Goal: Information Seeking & Learning: Learn about a topic

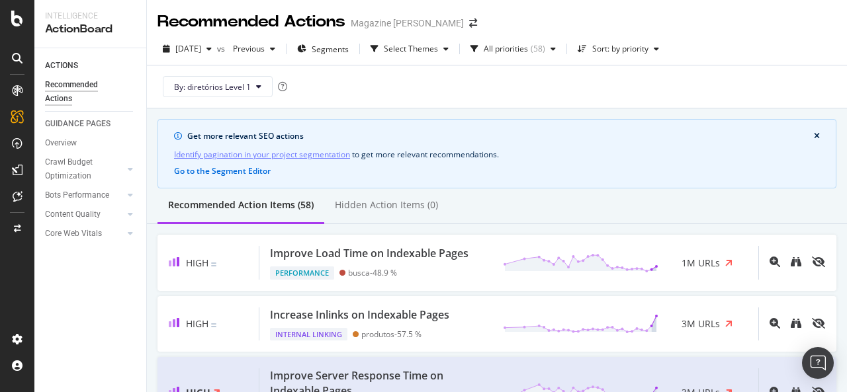
click at [17, 26] on div at bounding box center [17, 196] width 34 height 392
click at [14, 12] on icon at bounding box center [17, 19] width 12 height 16
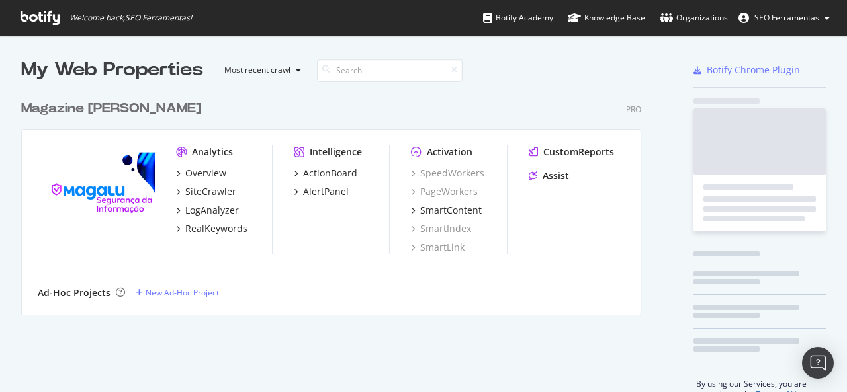
scroll to position [382, 826]
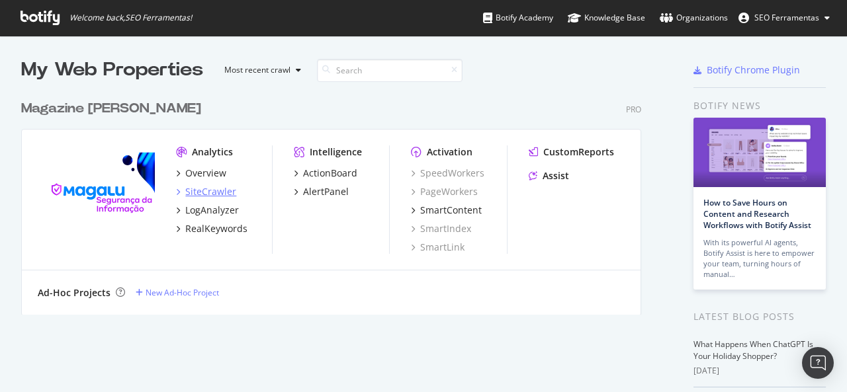
click at [214, 190] on div "SiteCrawler" at bounding box center [210, 191] width 51 height 13
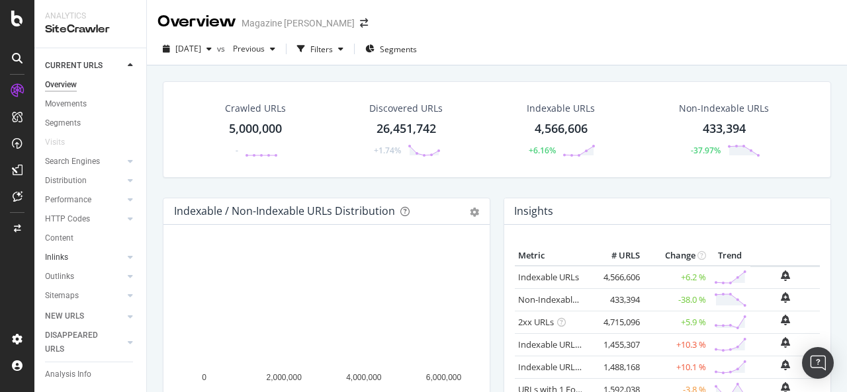
scroll to position [65, 0]
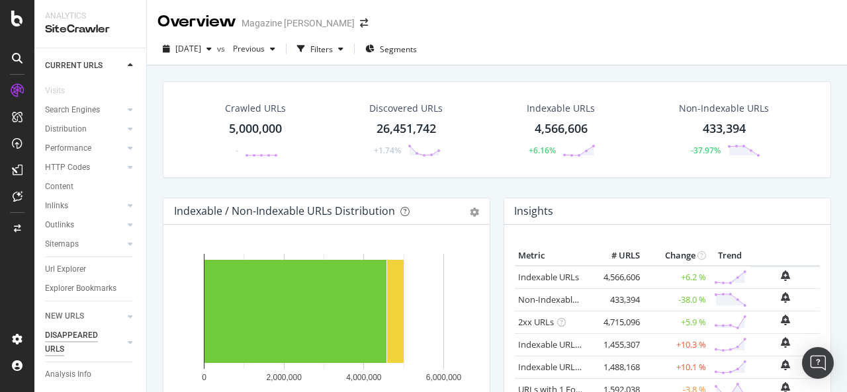
click at [106, 347] on div "DISAPPEARED URLS" at bounding box center [78, 343] width 67 height 28
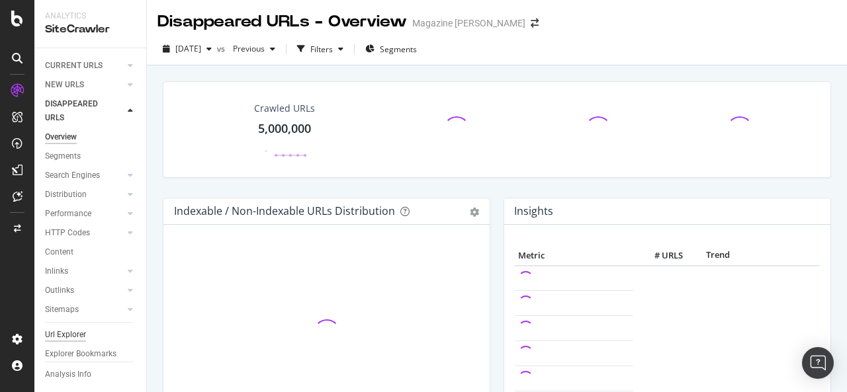
click at [69, 335] on div "Url Explorer" at bounding box center [65, 335] width 41 height 14
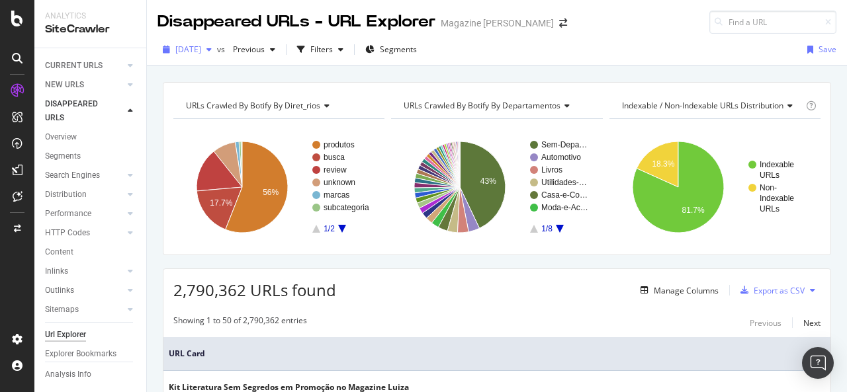
click at [217, 50] on div "button" at bounding box center [209, 50] width 16 height 8
click at [404, 77] on div "URLs Crawled By Botify By diret_rios Chart (by Value) Table Expand Export as CS…" at bounding box center [497, 82] width 700 height 32
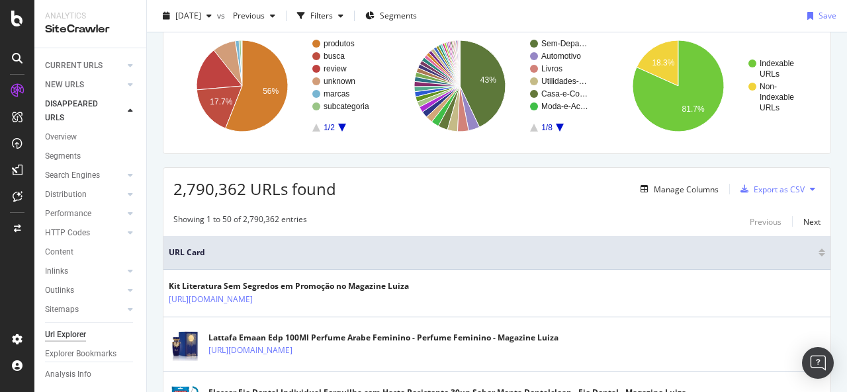
scroll to position [102, 0]
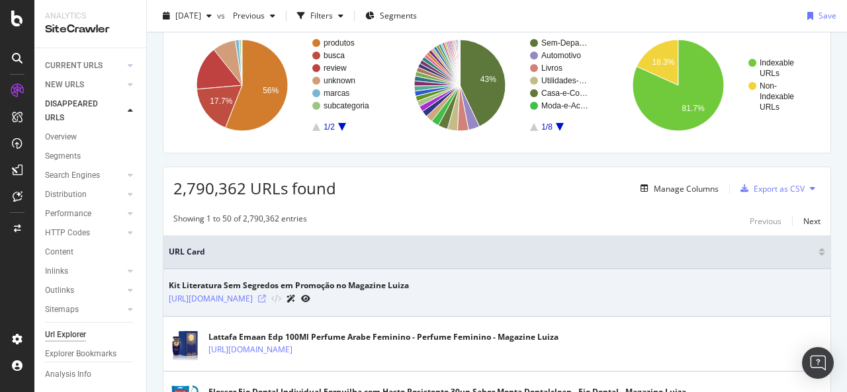
click at [266, 295] on icon at bounding box center [262, 299] width 8 height 8
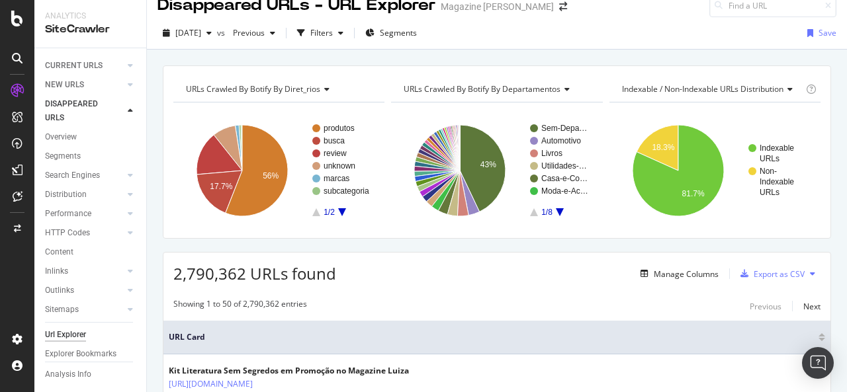
scroll to position [0, 0]
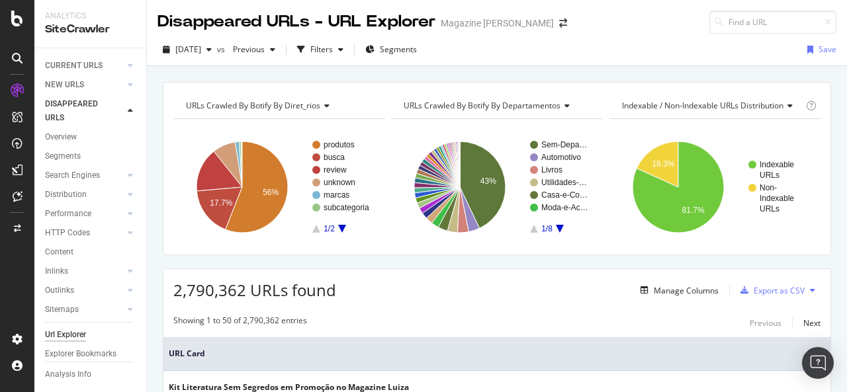
click at [598, 55] on div "[DATE] vs Previous Filters Segments Save" at bounding box center [497, 52] width 700 height 26
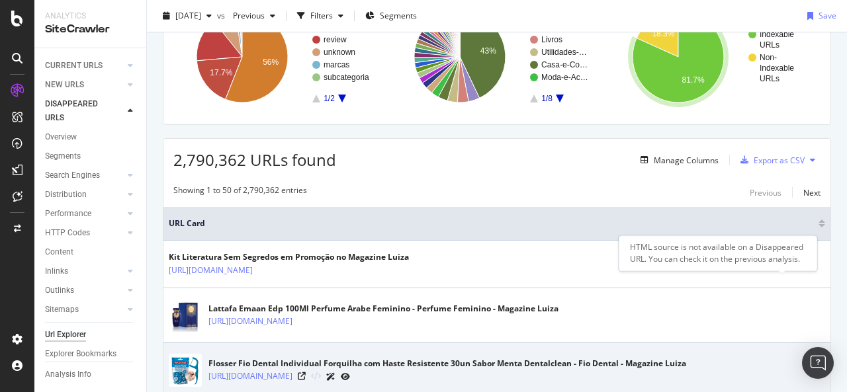
scroll to position [132, 0]
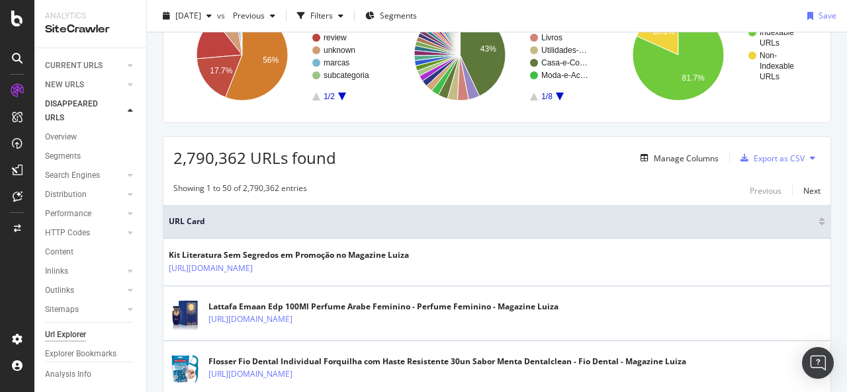
click at [574, 223] on span "URL Card" at bounding box center [492, 222] width 646 height 12
click at [217, 24] on div "[DATE]" at bounding box center [187, 16] width 60 height 20
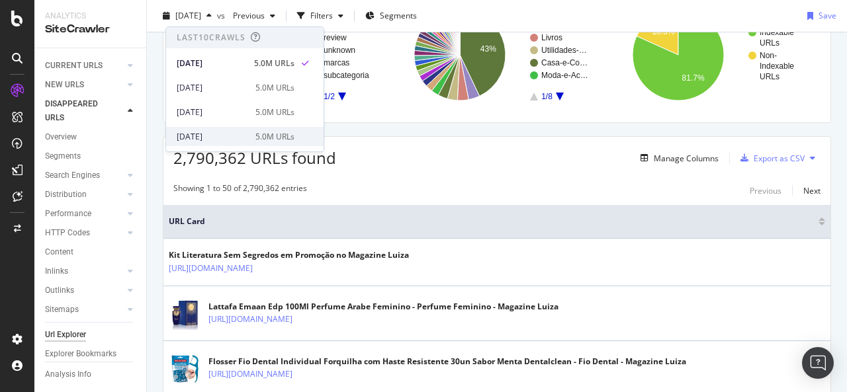
click at [255, 140] on div "5.0M URLs" at bounding box center [274, 137] width 39 height 12
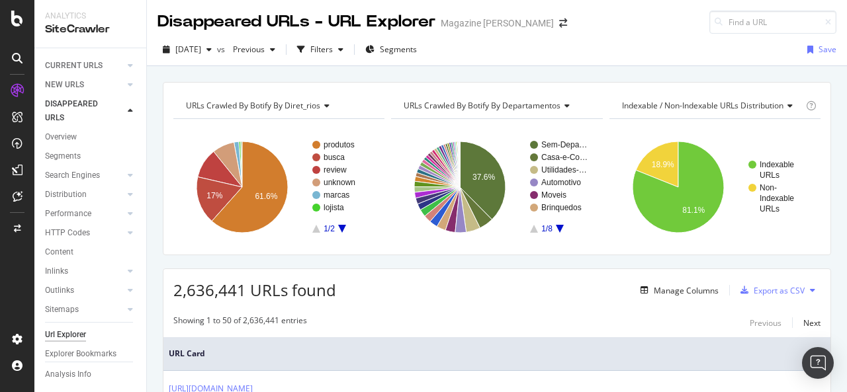
click at [421, 290] on div "2,636,441 URLs found Manage Columns Export as CSV" at bounding box center [496, 285] width 667 height 32
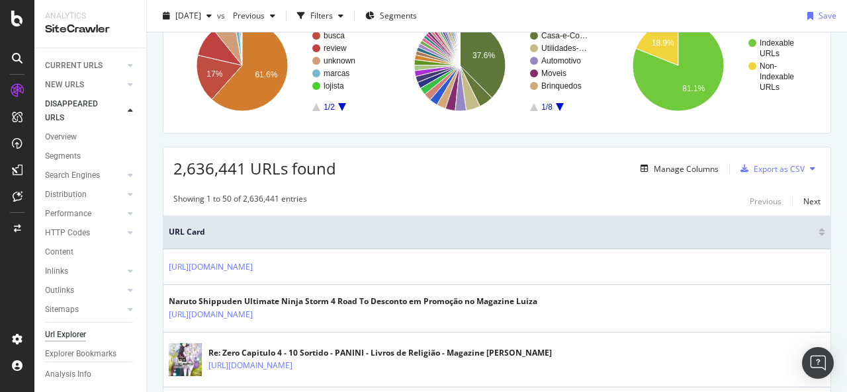
scroll to position [132, 0]
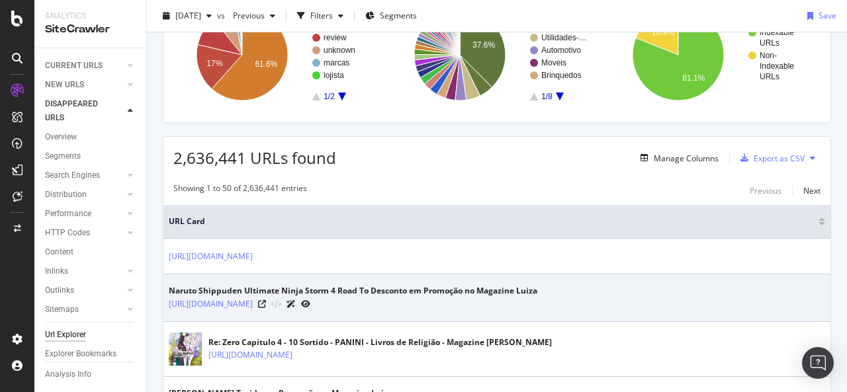
click at [310, 303] on icon at bounding box center [305, 304] width 9 height 8
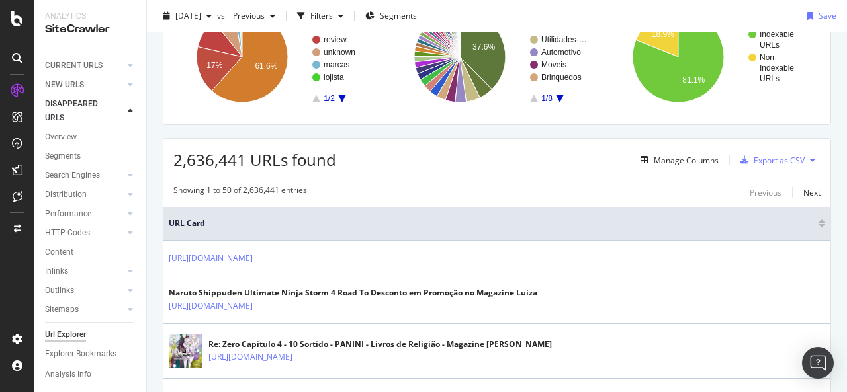
scroll to position [0, 0]
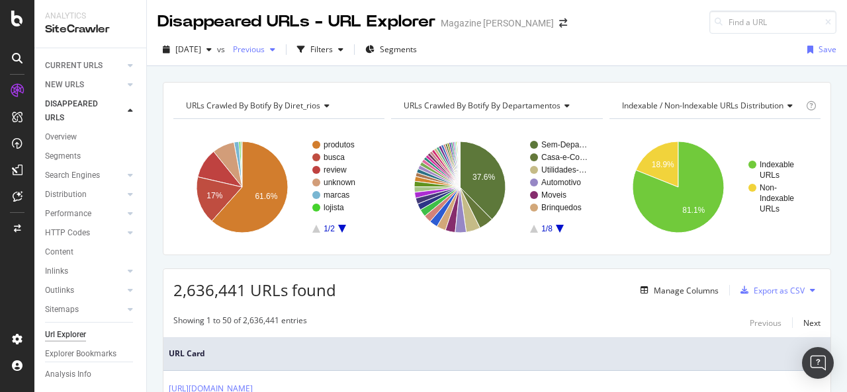
click at [265, 50] on span "Previous" at bounding box center [246, 49] width 37 height 11
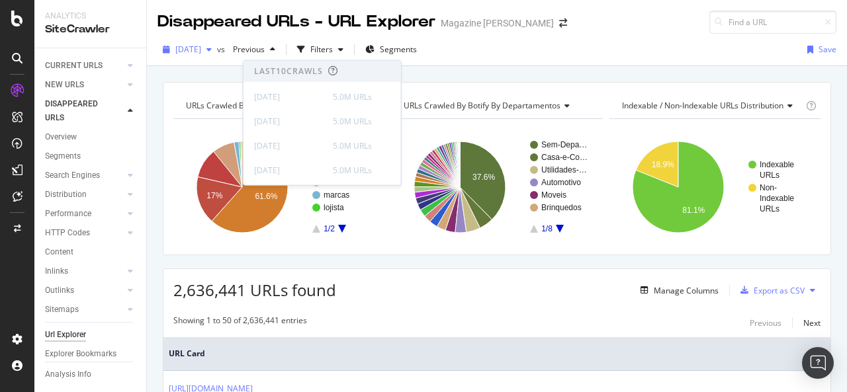
click at [207, 57] on div "[DATE]" at bounding box center [187, 50] width 60 height 20
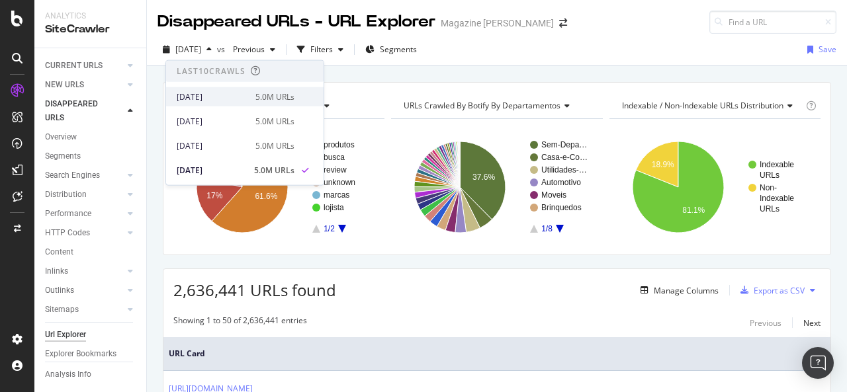
click at [271, 95] on div "5.0M URLs" at bounding box center [274, 97] width 39 height 12
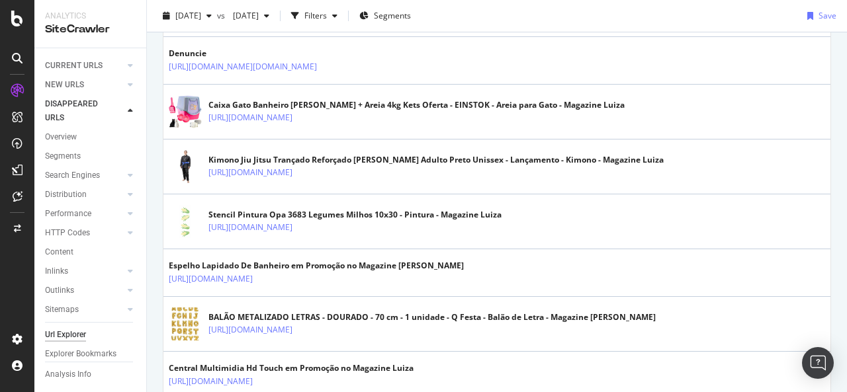
scroll to position [396, 0]
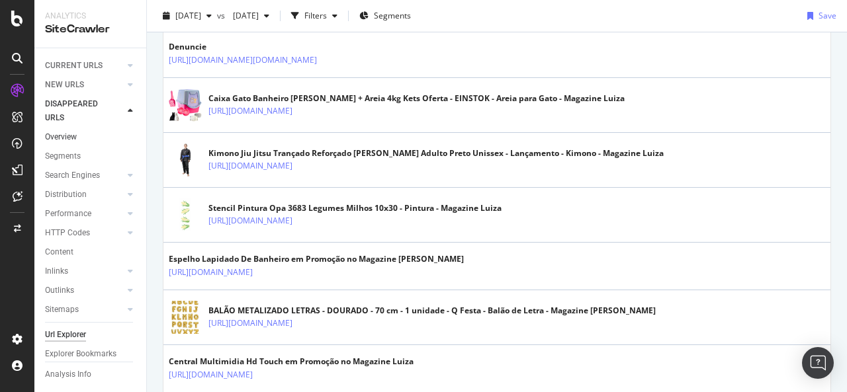
click at [79, 141] on link "Overview" at bounding box center [91, 137] width 92 height 14
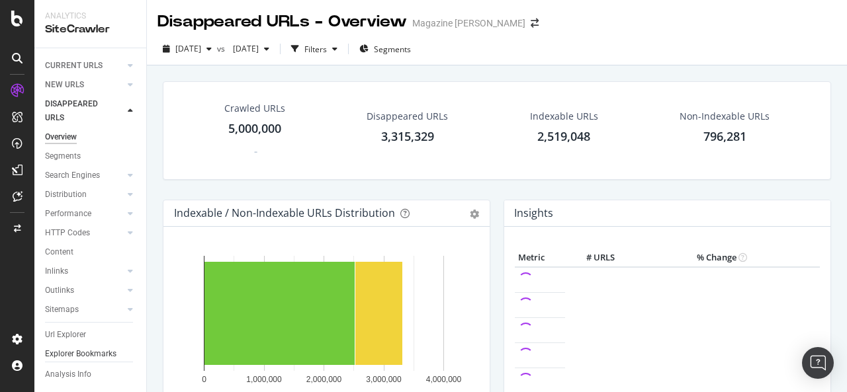
click at [75, 351] on div "Explorer Bookmarks" at bounding box center [80, 354] width 71 height 14
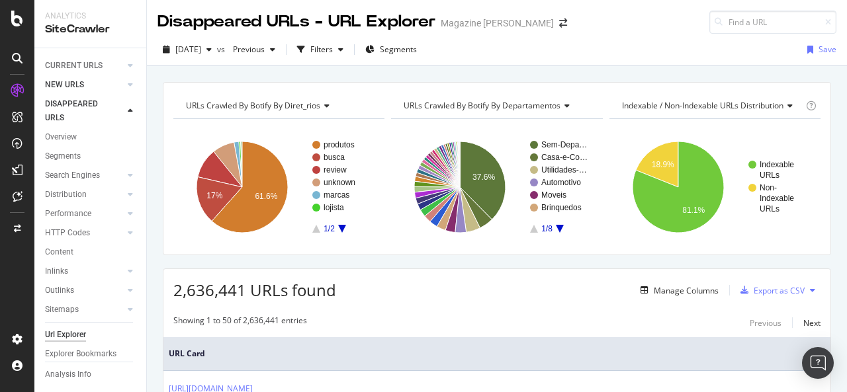
click at [89, 79] on link "NEW URLS" at bounding box center [84, 85] width 79 height 14
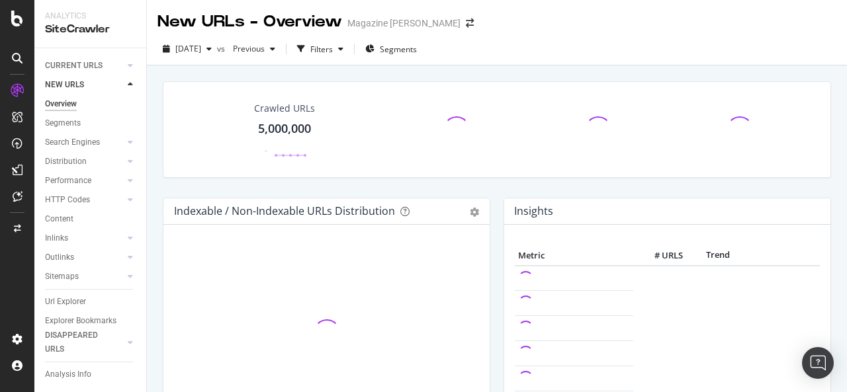
click at [159, 133] on div "Crawled URLs 5,000,000 -" at bounding box center [496, 139] width 681 height 116
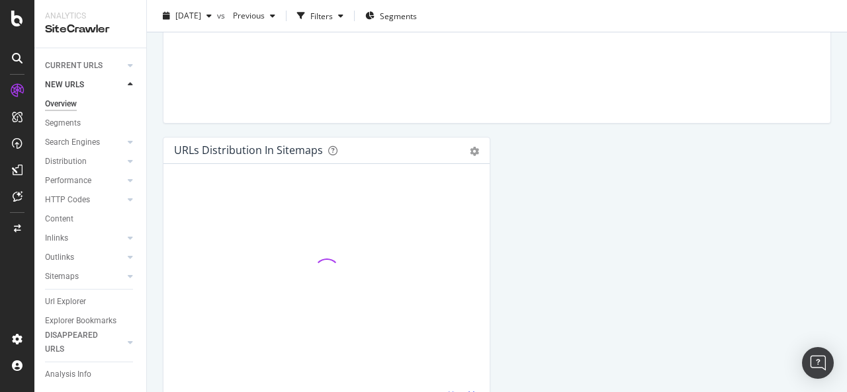
scroll to position [1523, 0]
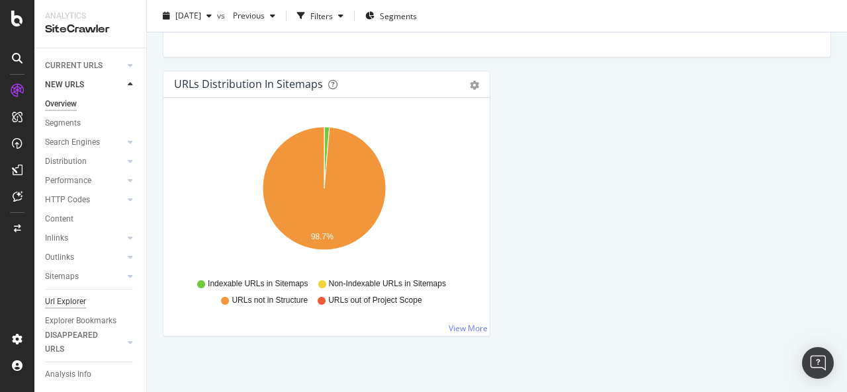
click at [74, 298] on div "Url Explorer" at bounding box center [65, 302] width 41 height 14
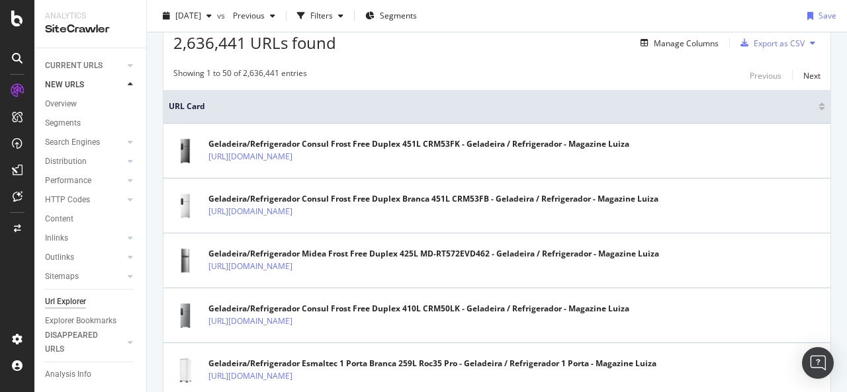
scroll to position [259, 0]
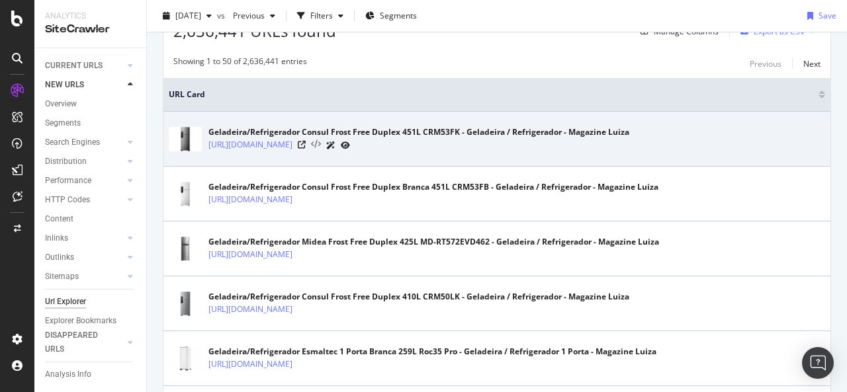
click at [321, 145] on icon at bounding box center [316, 144] width 10 height 9
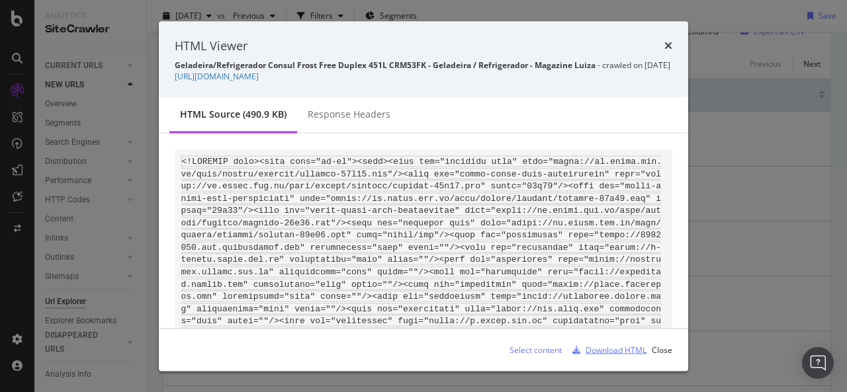
click at [599, 349] on div "Download HTML" at bounding box center [615, 349] width 61 height 11
click at [666, 40] on icon "times" at bounding box center [668, 45] width 8 height 11
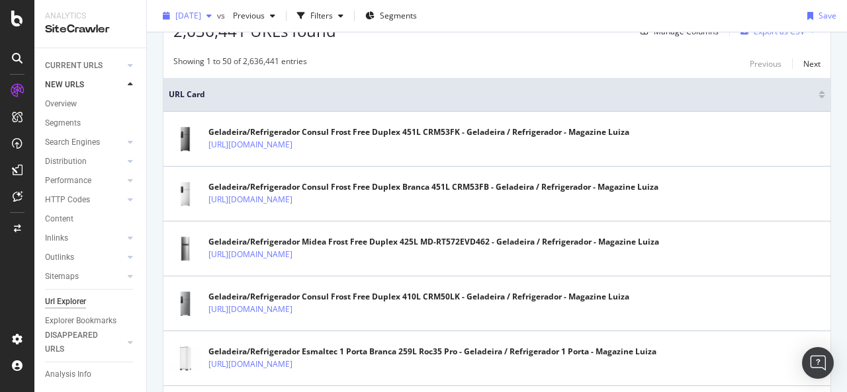
click at [212, 18] on icon "button" at bounding box center [208, 16] width 5 height 8
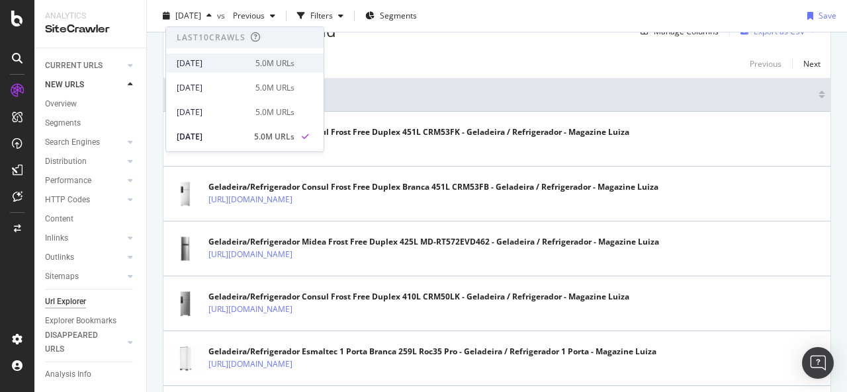
click at [216, 60] on div "[DATE]" at bounding box center [212, 64] width 71 height 12
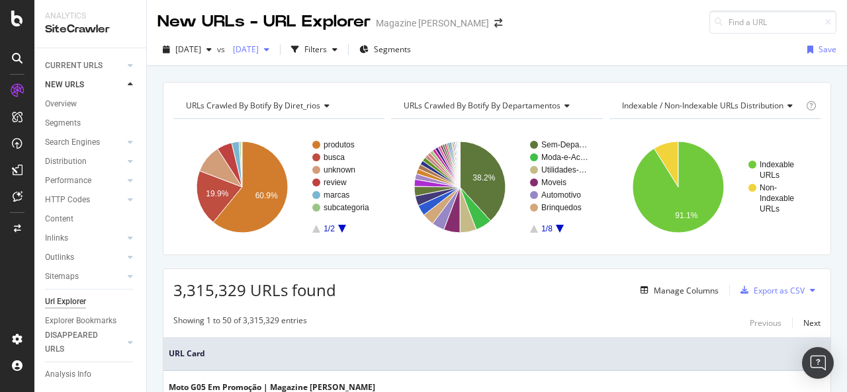
click at [275, 50] on div "button" at bounding box center [267, 50] width 16 height 8
click at [217, 54] on div "[DATE]" at bounding box center [187, 50] width 60 height 20
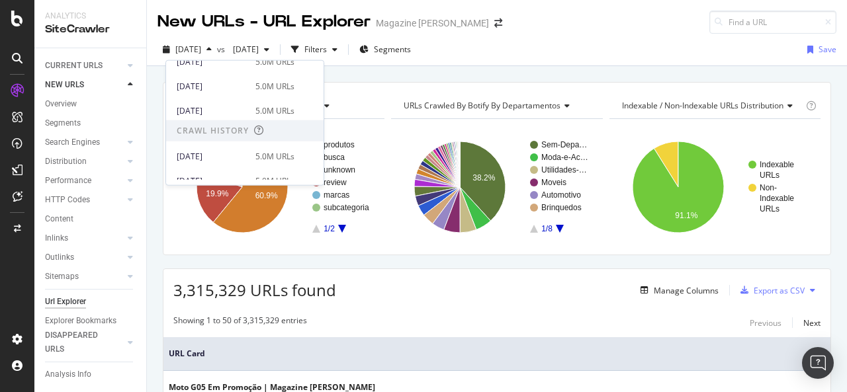
scroll to position [194, 0]
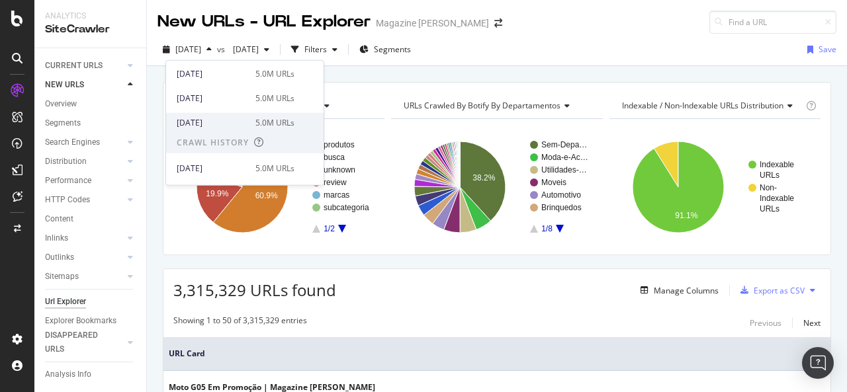
click at [215, 125] on div "[DATE]" at bounding box center [212, 122] width 71 height 12
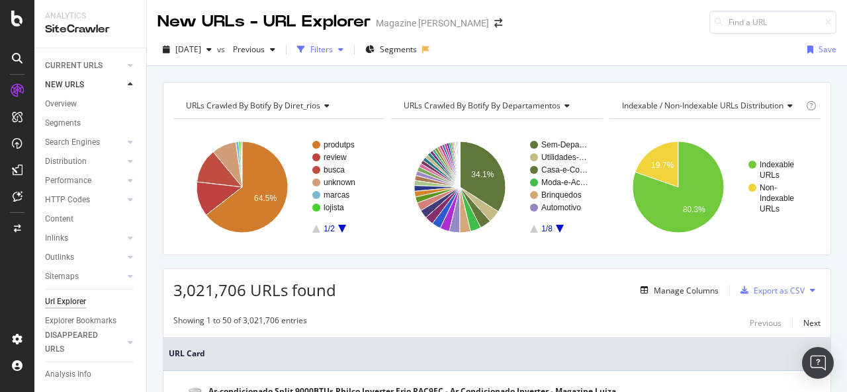
click at [333, 52] on div "Filters" at bounding box center [321, 49] width 22 height 11
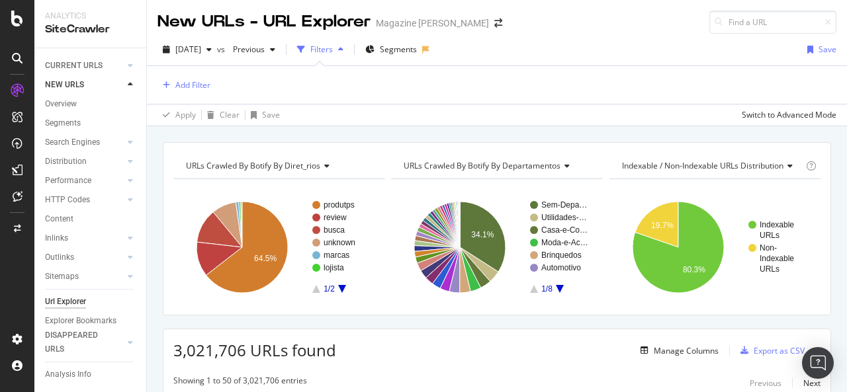
click at [196, 95] on div "Add Filter" at bounding box center [496, 85] width 679 height 38
click at [188, 85] on div "Add Filter" at bounding box center [192, 84] width 35 height 11
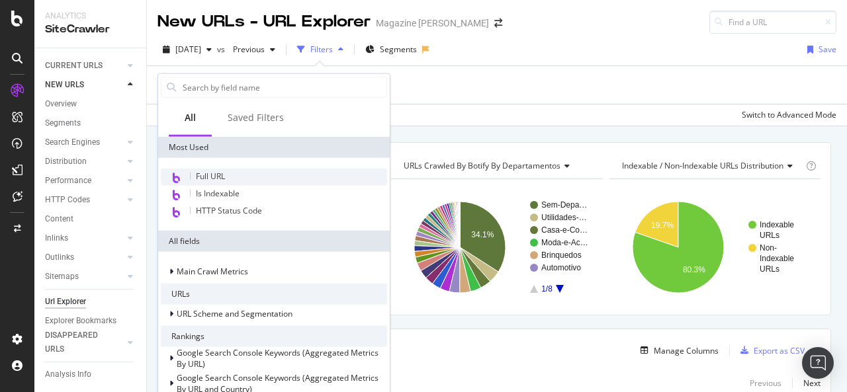
click at [218, 171] on span "Full URL" at bounding box center [210, 176] width 29 height 11
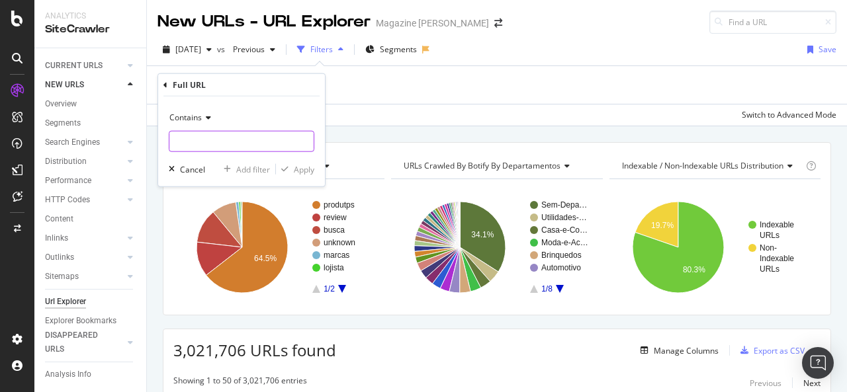
click at [217, 145] on input "text" at bounding box center [241, 141] width 144 height 21
type input "\s\"
click at [306, 169] on div "Apply" at bounding box center [304, 168] width 21 height 11
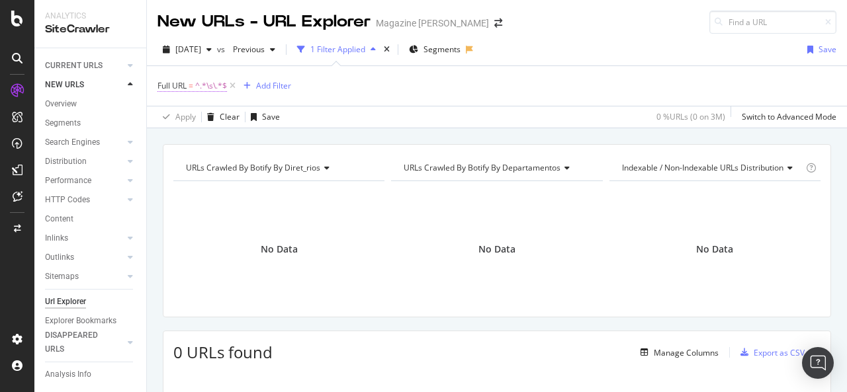
click at [200, 86] on span "^.*\s\.*$" at bounding box center [211, 86] width 32 height 19
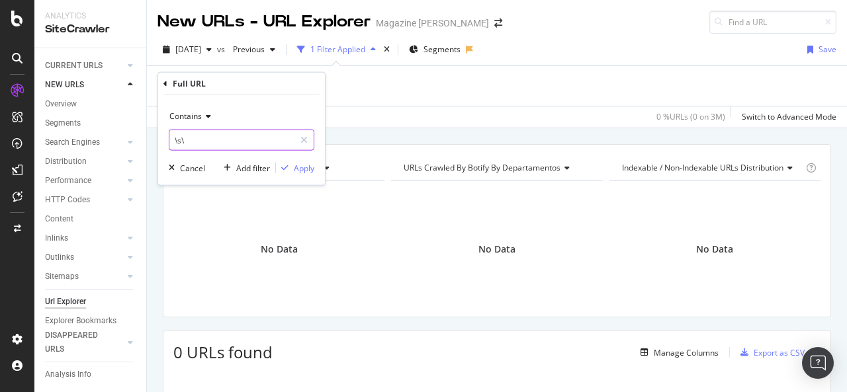
click at [206, 140] on input "\s\" at bounding box center [231, 140] width 125 height 21
type input "/s/"
click at [302, 169] on div "Apply" at bounding box center [304, 167] width 21 height 11
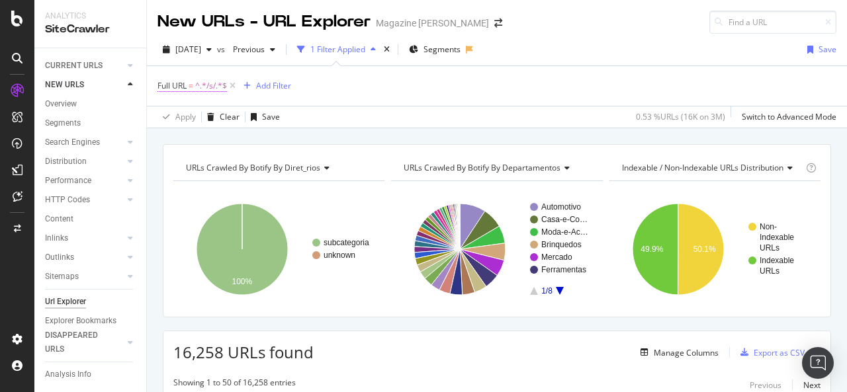
click at [207, 87] on span "^.*/s/.*$" at bounding box center [211, 86] width 32 height 19
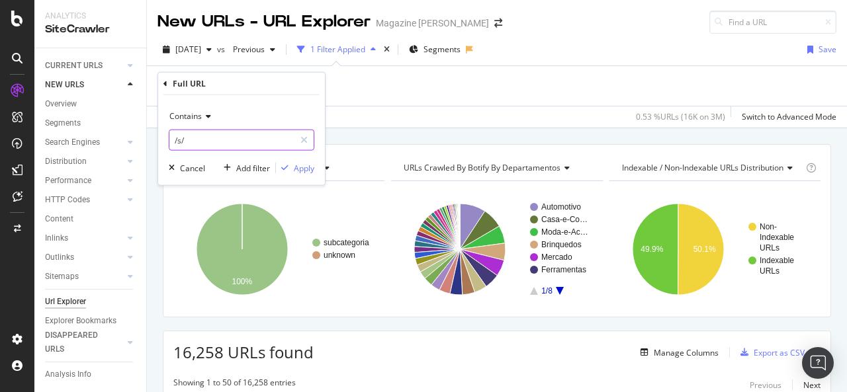
click at [200, 142] on input "/s/" at bounding box center [231, 140] width 125 height 21
click at [215, 144] on input "/s/" at bounding box center [231, 140] width 125 height 21
type input "/"
paste input "[URL][DOMAIN_NAME]"
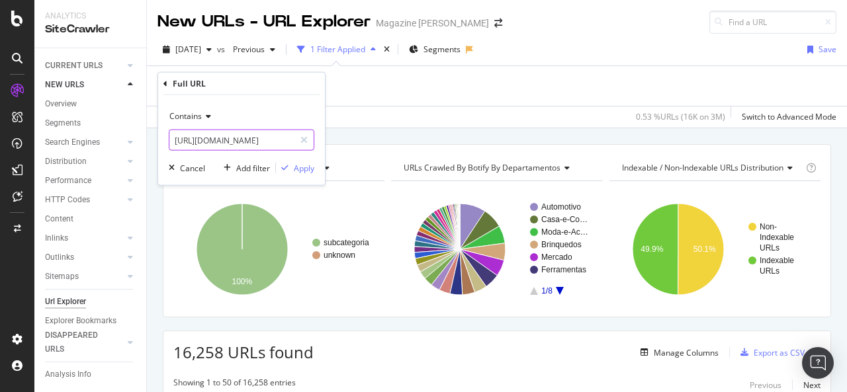
paste input "ar-e-ventilacao/l/ar"
type input "[URL][DOMAIN_NAME]"
click at [305, 171] on div "Apply" at bounding box center [304, 167] width 21 height 11
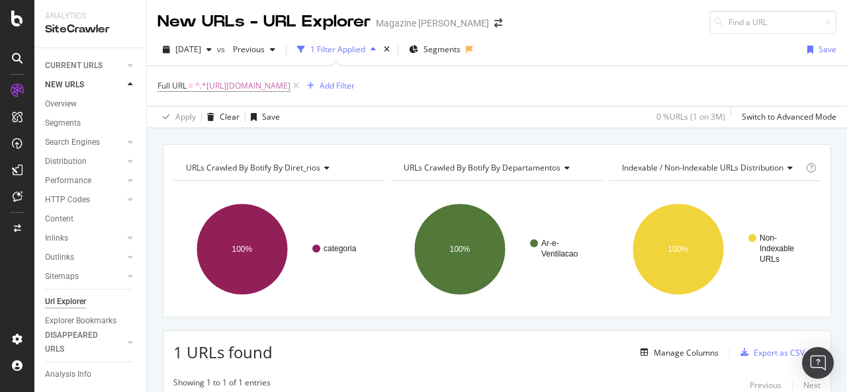
click at [154, 225] on div "URLs Crawled By Botify By diret_rios Chart (by Value) Table Expand Export as CS…" at bounding box center [497, 359] width 700 height 431
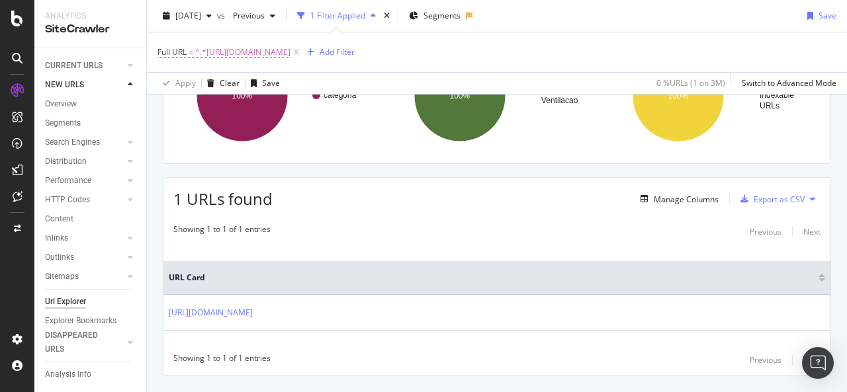
scroll to position [182, 0]
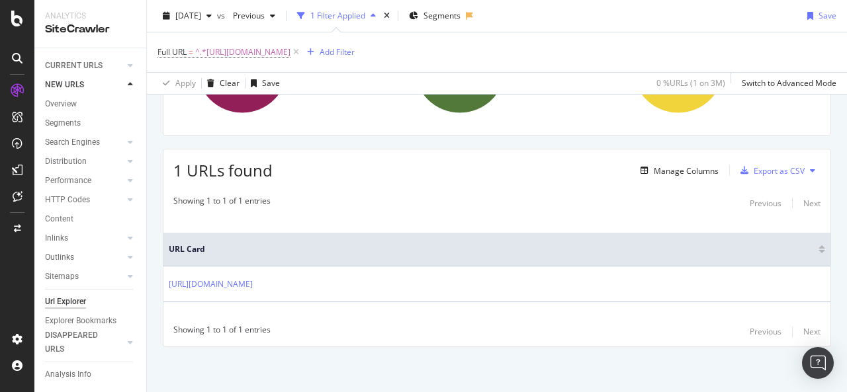
click at [154, 225] on div "URLs Crawled By Botify By diret_rios Chart (by Value) Table Expand Export as CS…" at bounding box center [497, 177] width 700 height 431
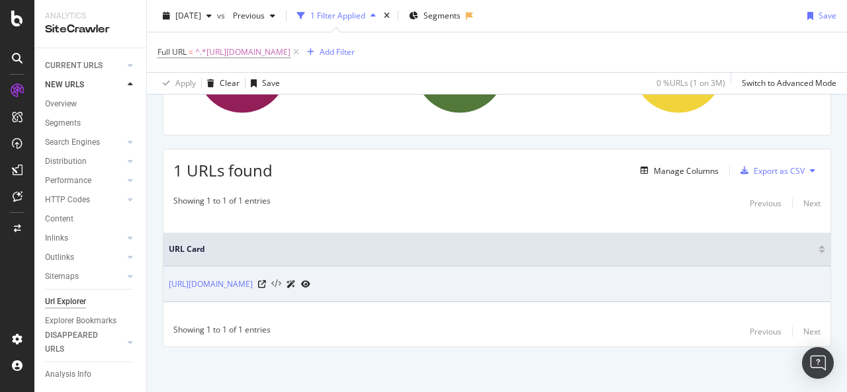
click at [281, 280] on icon at bounding box center [276, 284] width 10 height 9
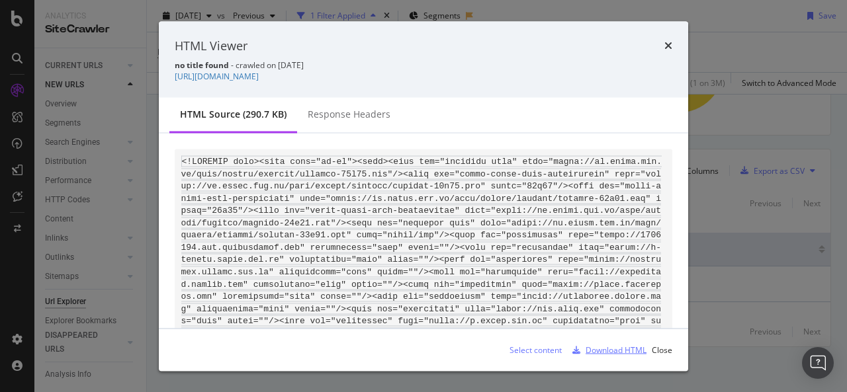
click at [611, 349] on div "Download HTML" at bounding box center [615, 349] width 61 height 11
click at [618, 358] on div "Download HTML" at bounding box center [606, 350] width 79 height 20
drag, startPoint x: 660, startPoint y: 349, endPoint x: 666, endPoint y: 38, distance: 311.0
click at [666, 38] on div "times" at bounding box center [668, 45] width 8 height 17
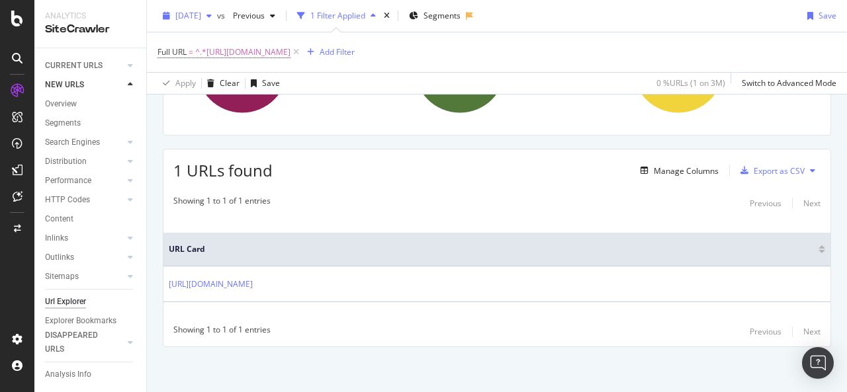
click at [201, 14] on span "[DATE]" at bounding box center [188, 15] width 26 height 11
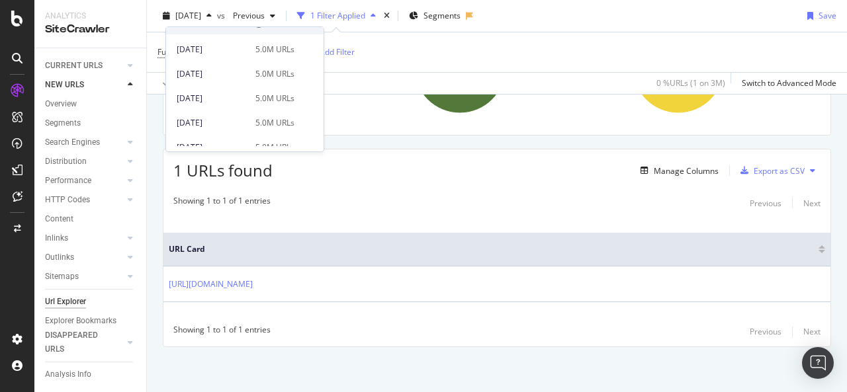
scroll to position [286, 0]
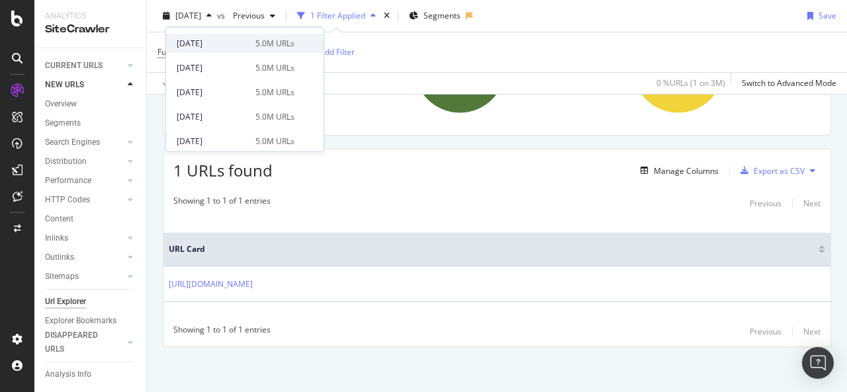
click at [269, 49] on div "[DATE] 5.0M URLs" at bounding box center [244, 43] width 157 height 19
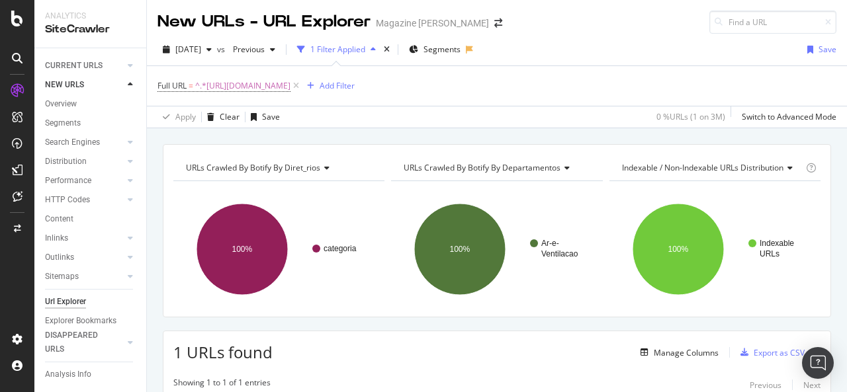
click at [586, 81] on div "Full URL = ^.*[URL][DOMAIN_NAME] Add Filter" at bounding box center [496, 86] width 679 height 40
click at [217, 47] on div "button" at bounding box center [209, 50] width 16 height 8
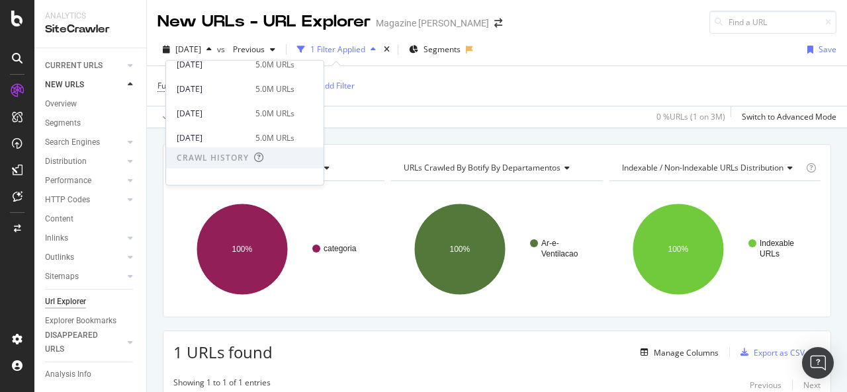
scroll to position [183, 0]
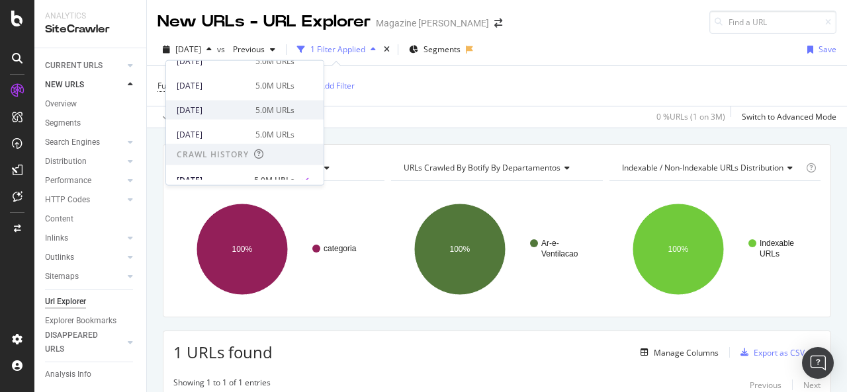
click at [269, 118] on div "[DATE] 5.0M URLs" at bounding box center [244, 110] width 157 height 19
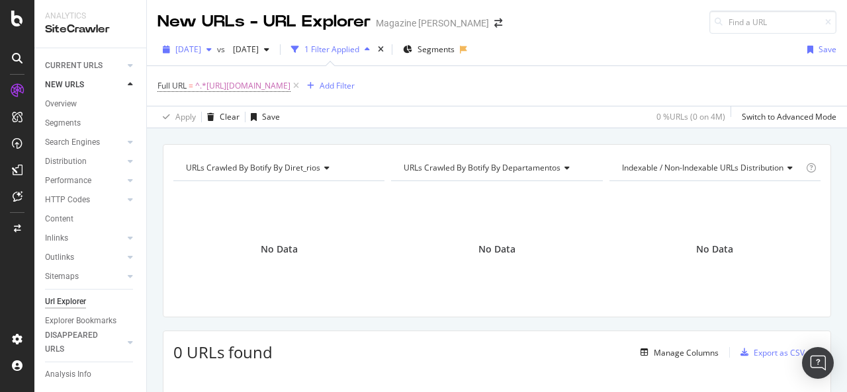
click at [217, 48] on div "button" at bounding box center [209, 50] width 16 height 8
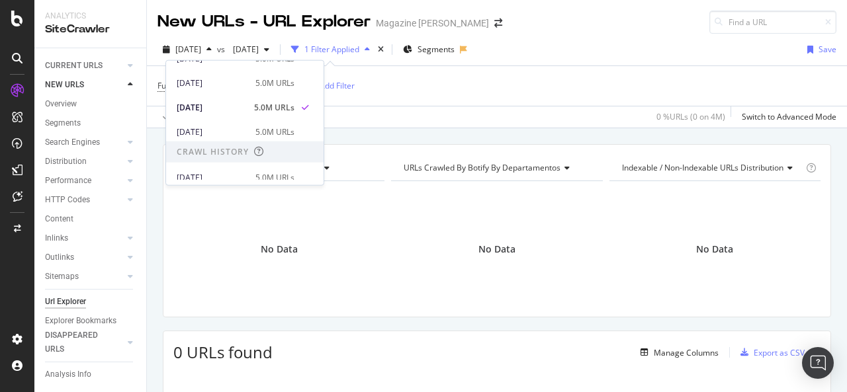
scroll to position [207, 0]
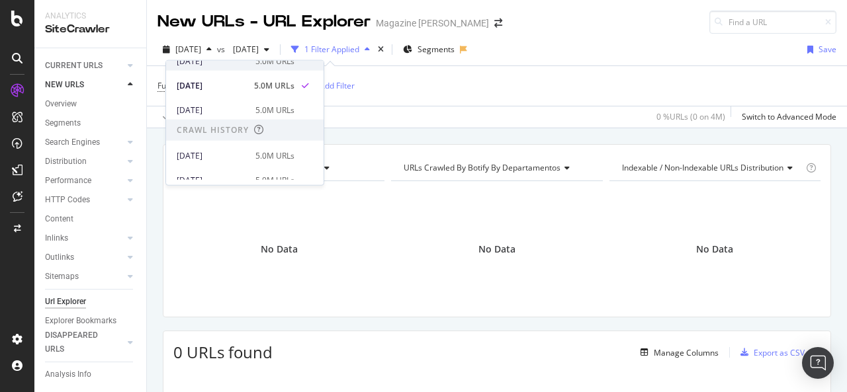
click at [284, 62] on div "5.0M URLs" at bounding box center [274, 61] width 39 height 12
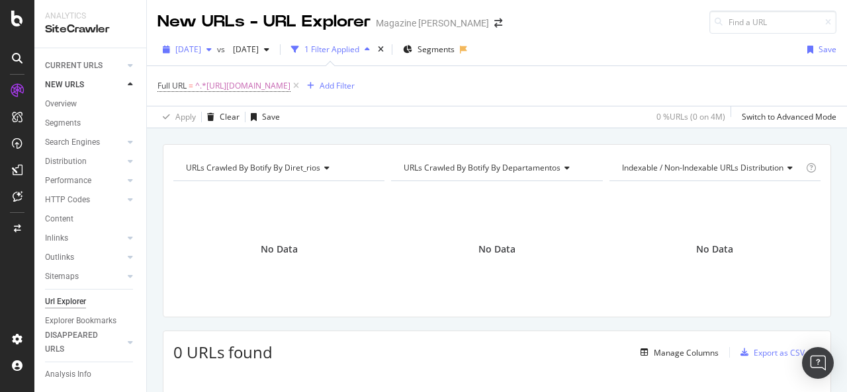
click at [217, 53] on div "[DATE]" at bounding box center [187, 50] width 60 height 20
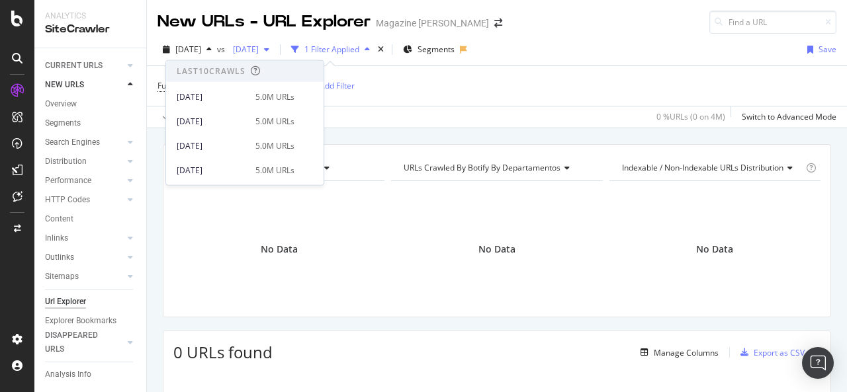
click at [275, 50] on div "button" at bounding box center [267, 50] width 16 height 8
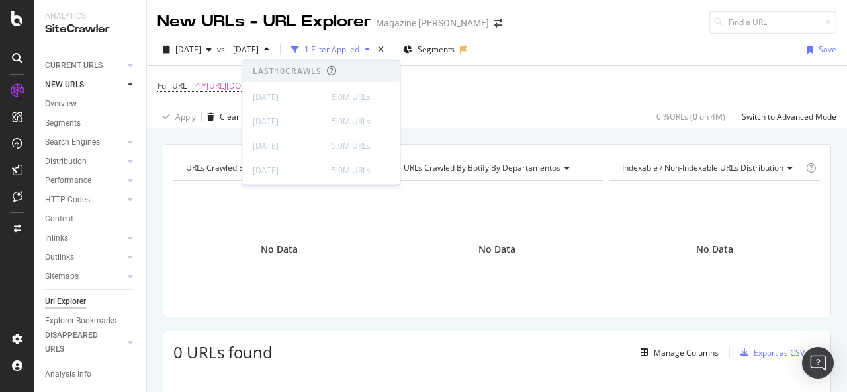
click at [565, 51] on div "[DATE] vs [DATE] 1 Filter Applied Segments Save" at bounding box center [497, 52] width 700 height 26
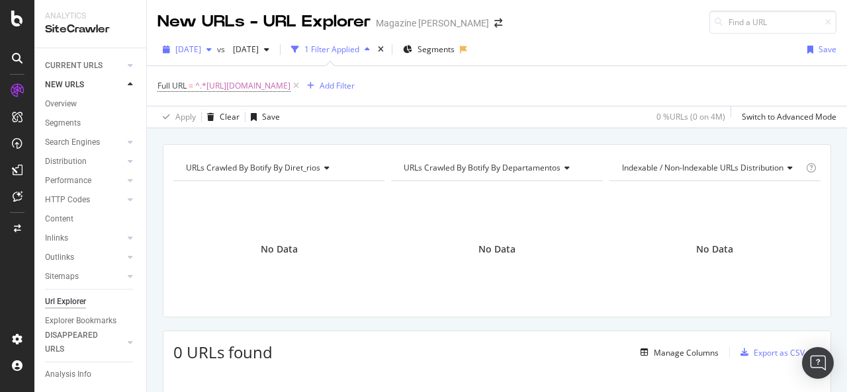
click at [217, 50] on div "button" at bounding box center [209, 50] width 16 height 8
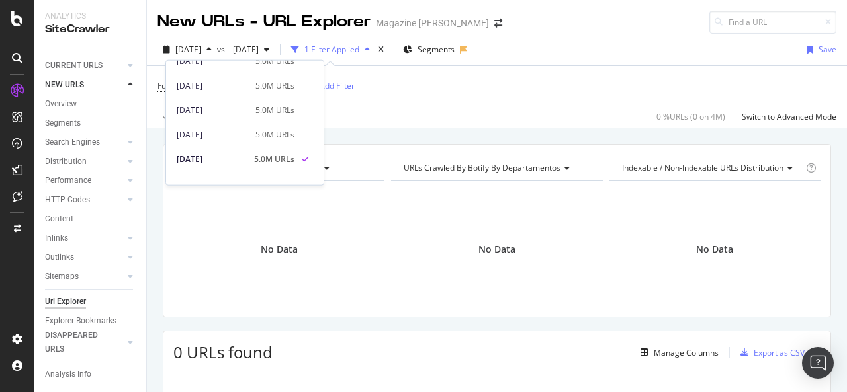
scroll to position [103, 0]
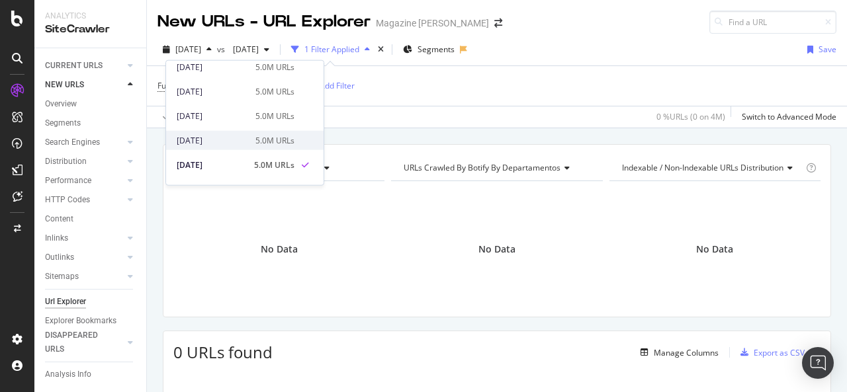
click at [239, 140] on div "[DATE]" at bounding box center [212, 140] width 71 height 12
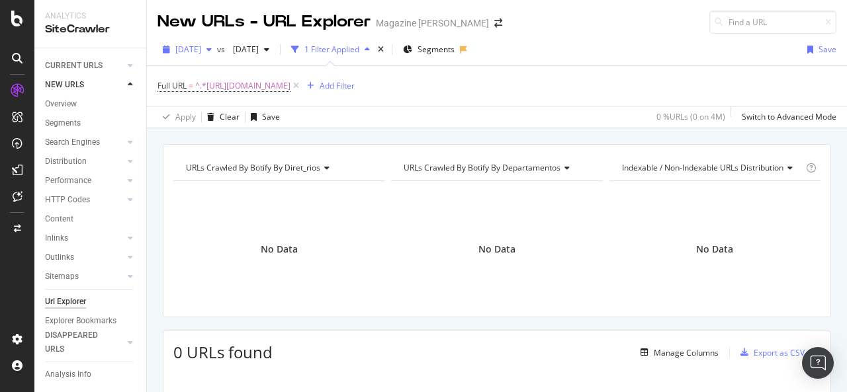
click at [212, 52] on icon "button" at bounding box center [208, 50] width 5 height 8
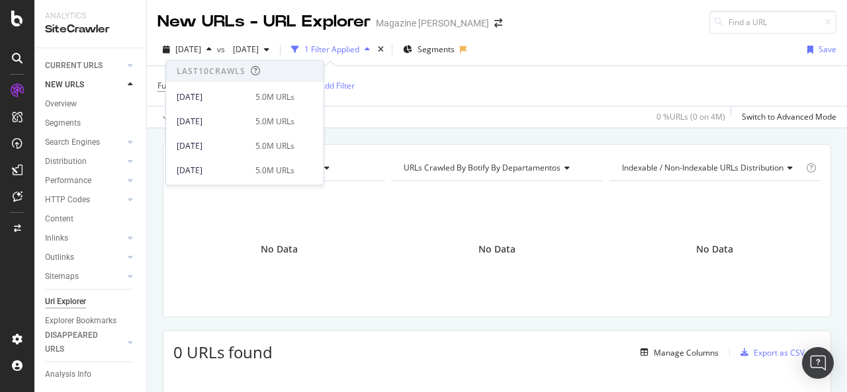
click at [318, 62] on span "Last 10 Crawls" at bounding box center [244, 71] width 157 height 21
click at [240, 124] on div "[DATE]" at bounding box center [212, 121] width 71 height 12
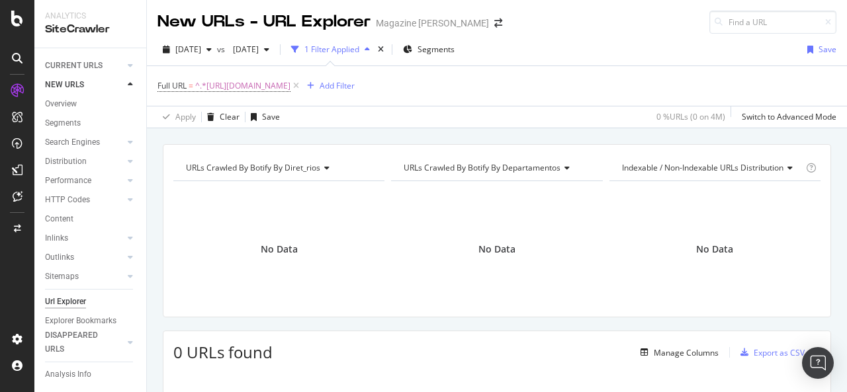
click at [375, 55] on div "1 Filter Applied" at bounding box center [330, 50] width 89 height 20
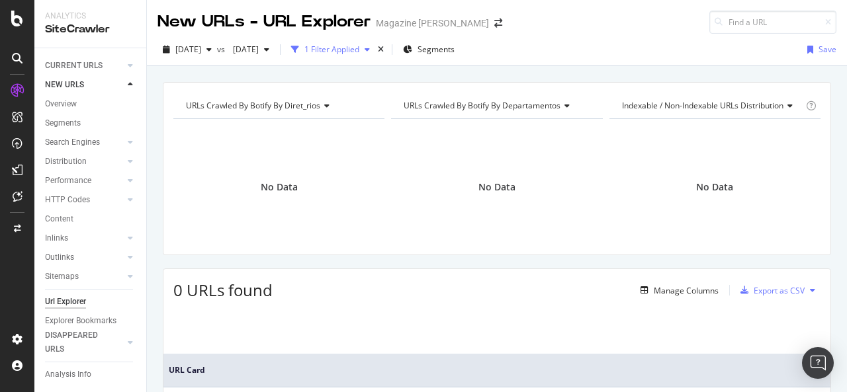
click at [359, 51] on div "1 Filter Applied" at bounding box center [331, 49] width 55 height 11
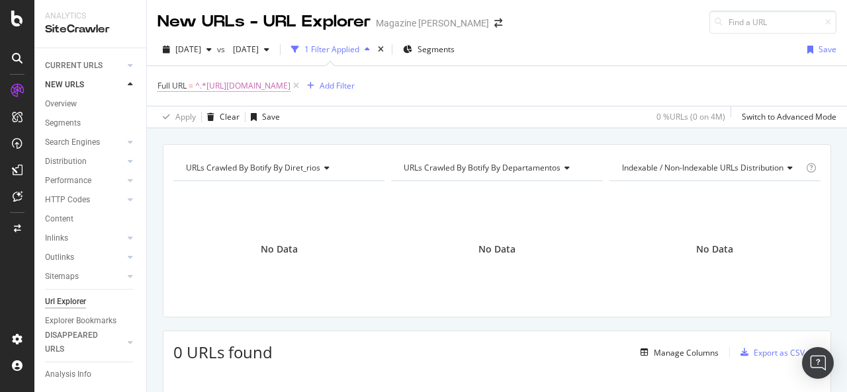
click at [290, 91] on span "^.*[URL][DOMAIN_NAME]" at bounding box center [242, 86] width 95 height 19
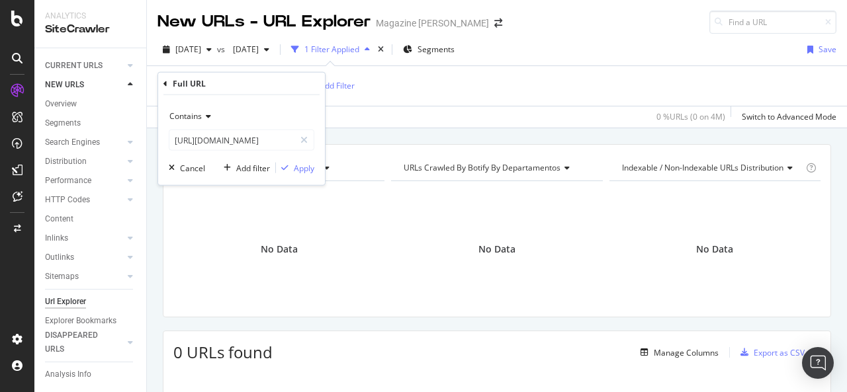
click at [237, 128] on div "Contains [URL][DOMAIN_NAME]" at bounding box center [242, 128] width 146 height 45
click at [267, 142] on input "[URL][DOMAIN_NAME]" at bounding box center [231, 140] width 125 height 21
click at [300, 179] on div "Contains [URL][DOMAIN_NAME] Cancel Add filter Apply" at bounding box center [241, 140] width 167 height 90
click at [239, 137] on input "[URL][DOMAIN_NAME]" at bounding box center [231, 140] width 125 height 21
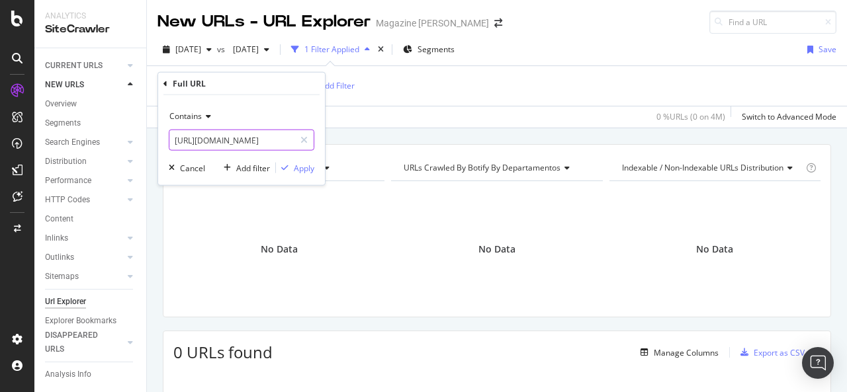
click at [239, 137] on input "[URL][DOMAIN_NAME]" at bounding box center [231, 140] width 125 height 21
drag, startPoint x: 239, startPoint y: 137, endPoint x: 210, endPoint y: 131, distance: 30.4
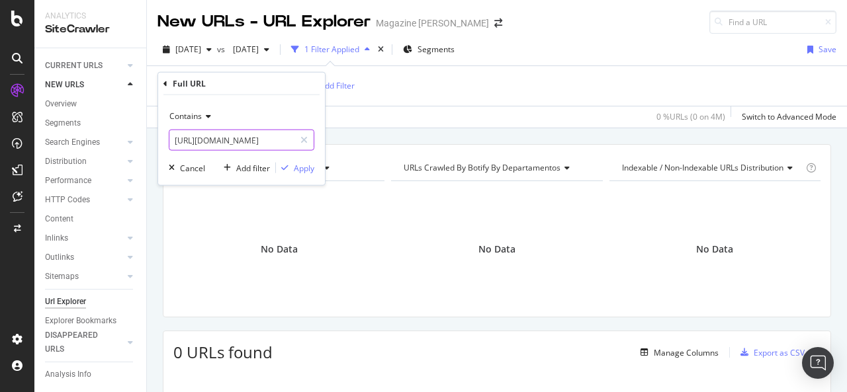
drag, startPoint x: 210, startPoint y: 131, endPoint x: 187, endPoint y: 133, distance: 23.2
click at [187, 133] on input "[URL][DOMAIN_NAME]" at bounding box center [231, 140] width 125 height 21
paste input "moveis/l/mo"
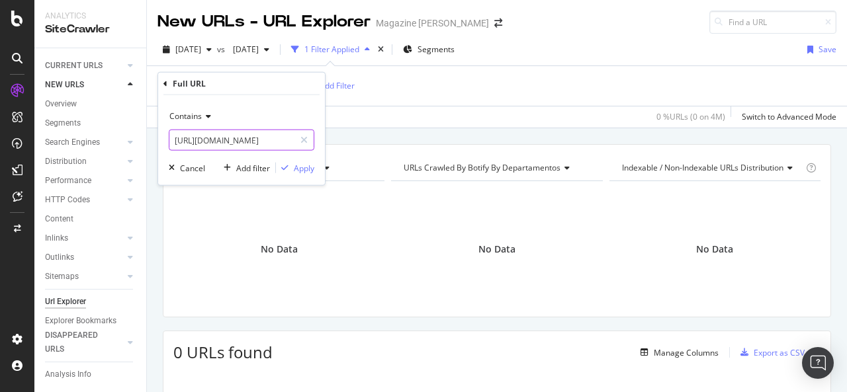
scroll to position [0, 65]
type input "[URL][DOMAIN_NAME]"
click at [294, 172] on div "Apply" at bounding box center [304, 167] width 21 height 11
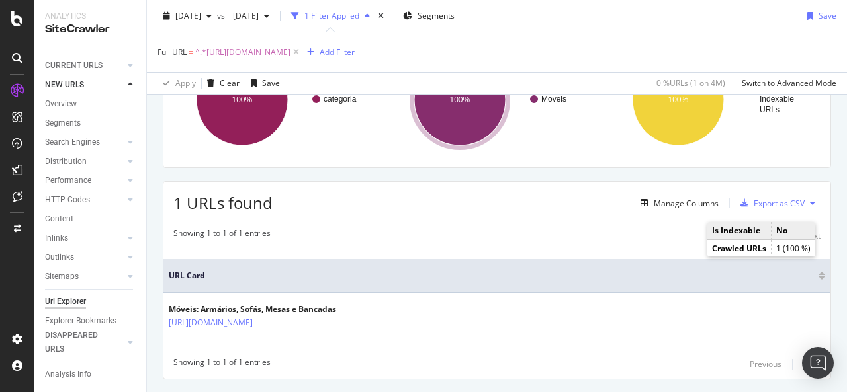
scroll to position [182, 0]
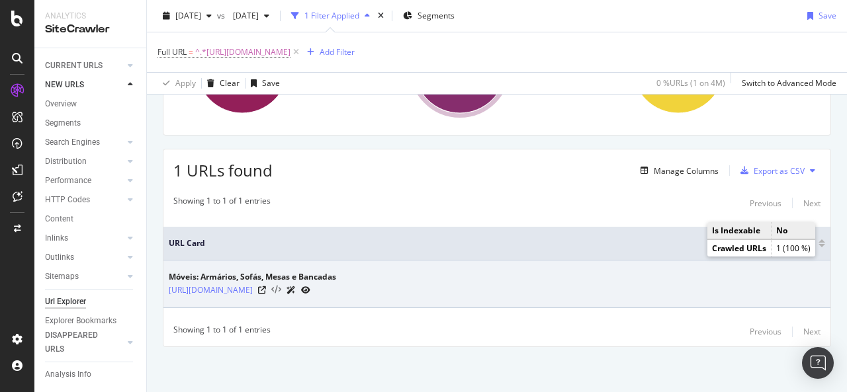
click at [281, 286] on icon at bounding box center [276, 290] width 10 height 9
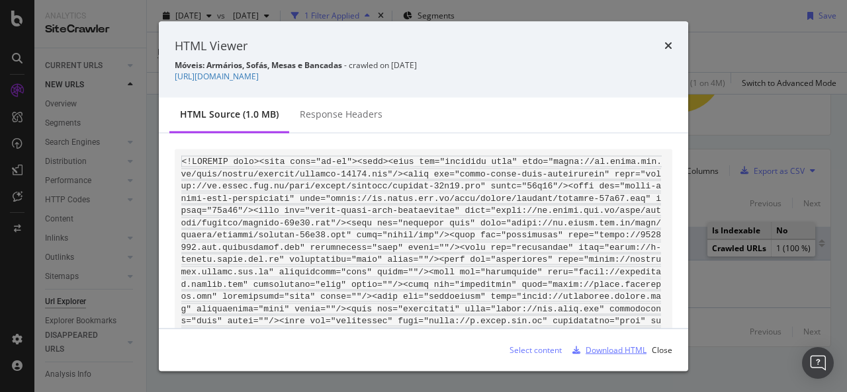
click at [598, 349] on div "Download HTML" at bounding box center [615, 349] width 61 height 11
click at [665, 40] on icon "times" at bounding box center [668, 45] width 8 height 11
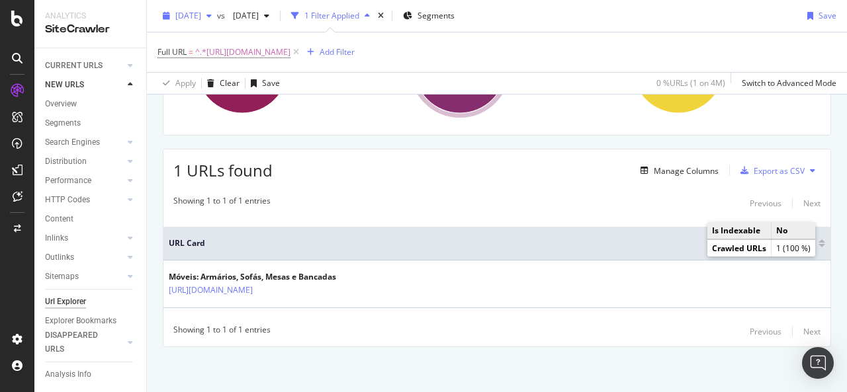
click at [217, 19] on div "button" at bounding box center [209, 16] width 16 height 8
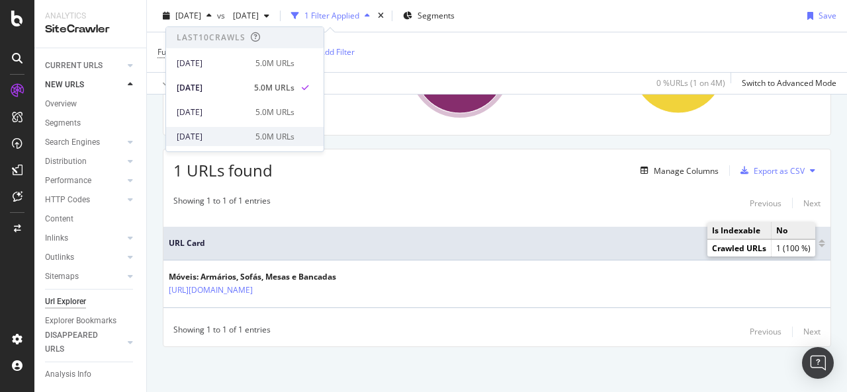
click at [280, 142] on div "[DATE] 5.0M URLs" at bounding box center [244, 136] width 157 height 19
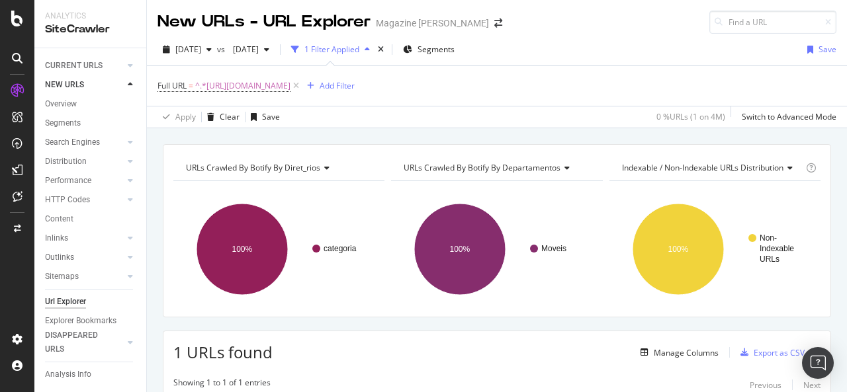
click at [423, 325] on div "URLs Crawled By Botify By diret_rios Chart (by Value) Table Expand Export as CS…" at bounding box center [497, 359] width 700 height 431
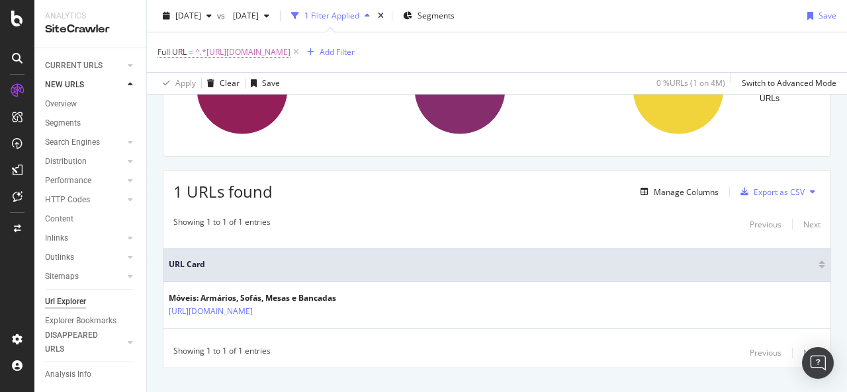
scroll to position [182, 0]
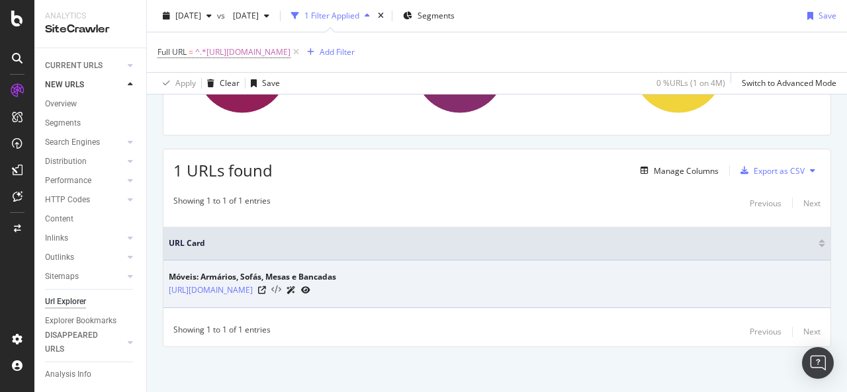
click at [281, 286] on icon at bounding box center [276, 290] width 10 height 9
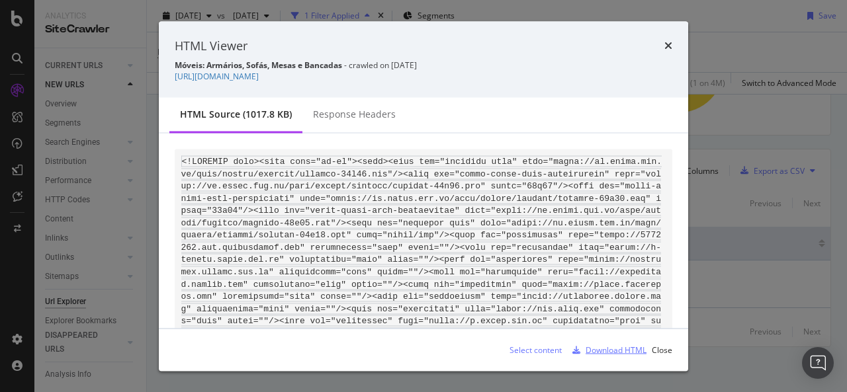
click at [600, 350] on div "Download HTML" at bounding box center [615, 349] width 61 height 11
click at [669, 45] on icon "times" at bounding box center [668, 45] width 8 height 11
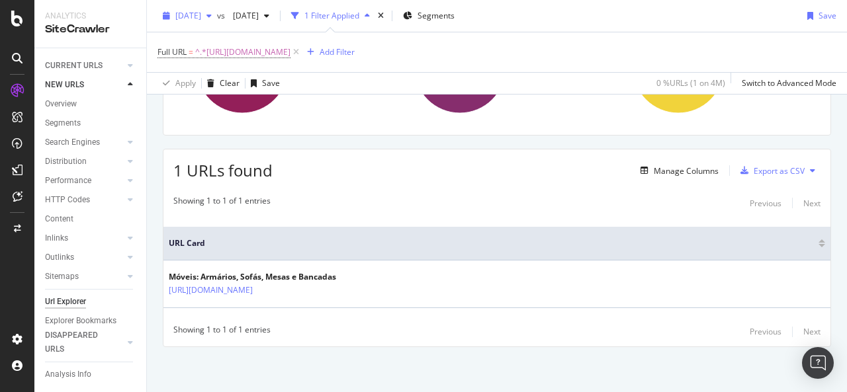
click at [212, 13] on icon "button" at bounding box center [208, 16] width 5 height 8
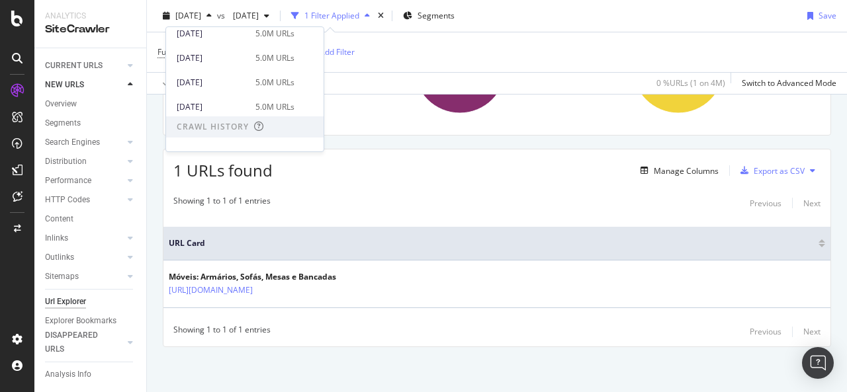
scroll to position [185, 0]
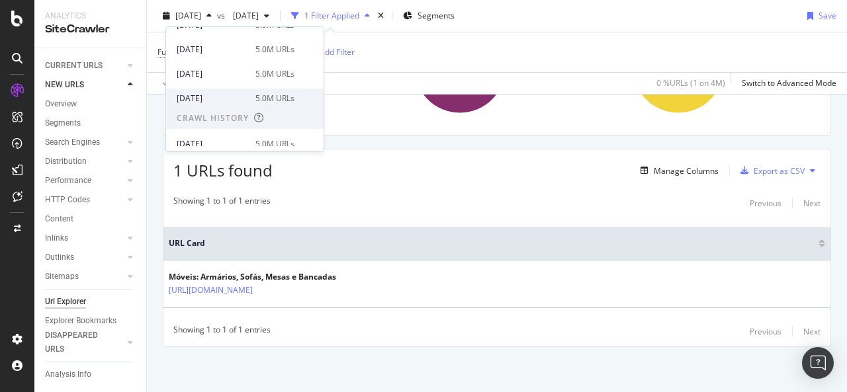
click at [230, 101] on div "[DATE]" at bounding box center [212, 99] width 71 height 12
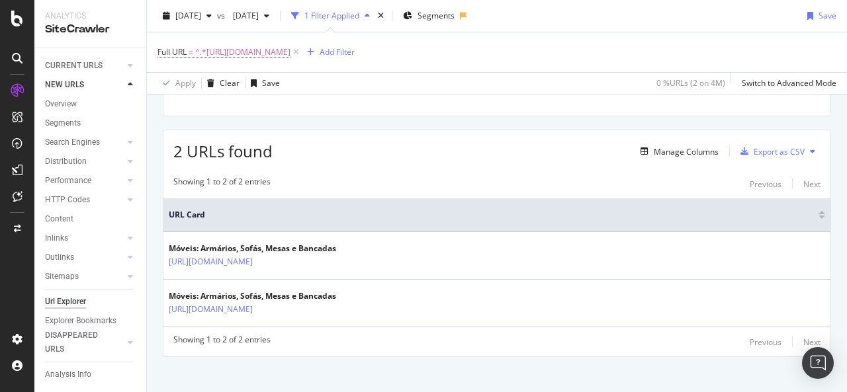
scroll to position [210, 0]
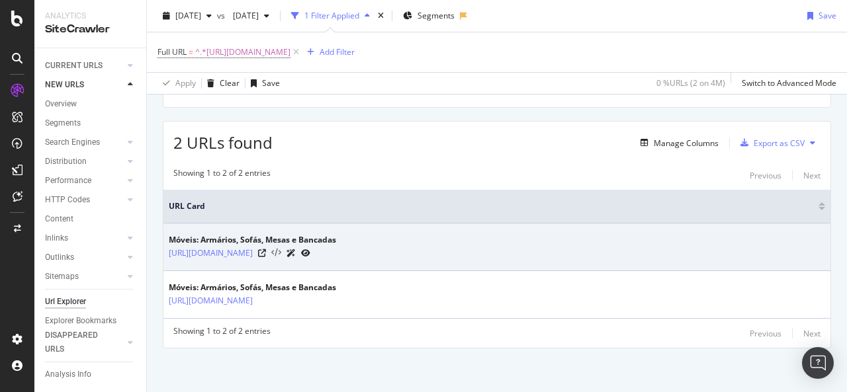
click at [281, 255] on icon at bounding box center [276, 253] width 10 height 9
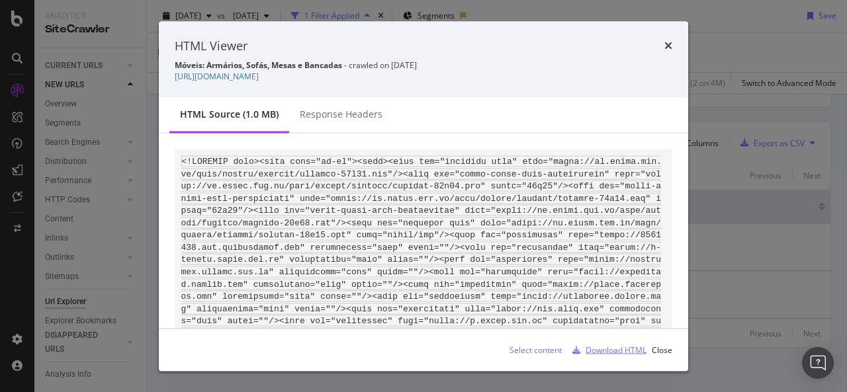
click at [614, 354] on div "Download HTML" at bounding box center [615, 349] width 61 height 11
click at [674, 52] on div "HTML Viewer Móveis: Armários, Sofás, Mesas e Bancadas - crawled on [DATE] [URL]…" at bounding box center [423, 59] width 529 height 77
click at [671, 49] on icon "times" at bounding box center [668, 45] width 8 height 11
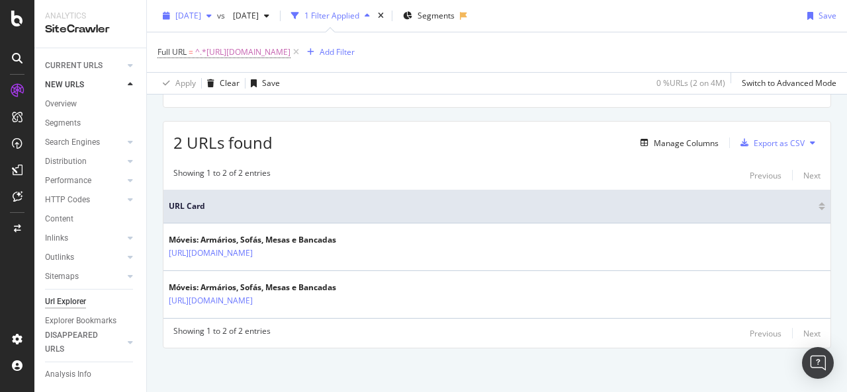
click at [201, 20] on span "[DATE]" at bounding box center [188, 15] width 26 height 11
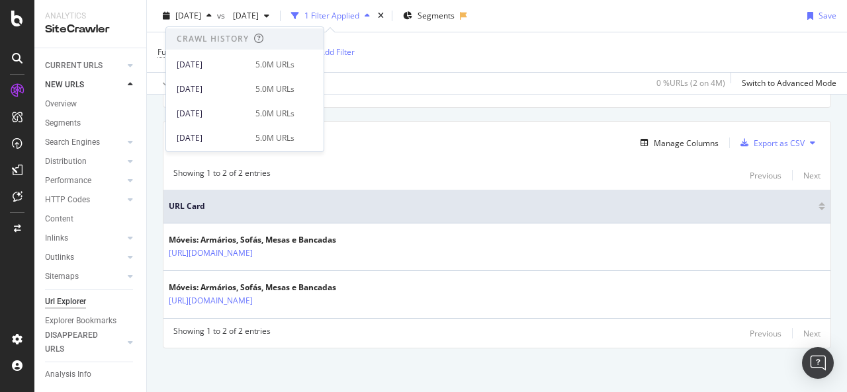
scroll to position [271, 0]
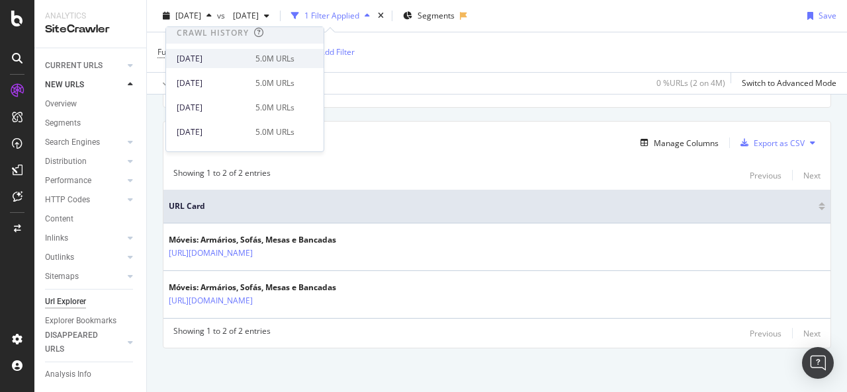
click at [222, 58] on div "[DATE]" at bounding box center [212, 59] width 71 height 12
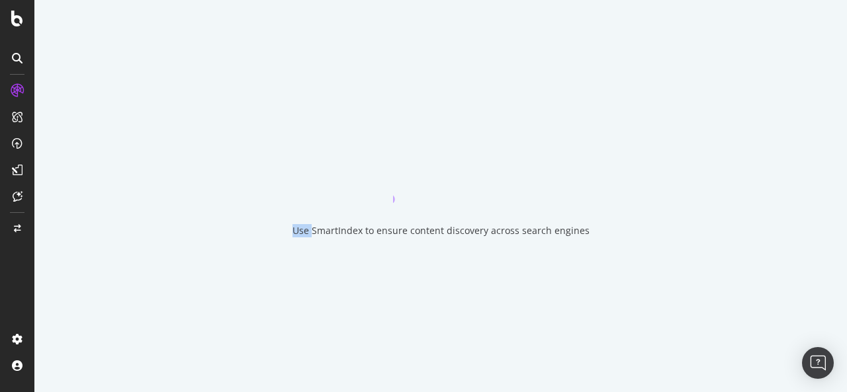
click at [222, 58] on div "Use SmartIndex to ensure content discovery across search engines" at bounding box center [440, 196] width 812 height 392
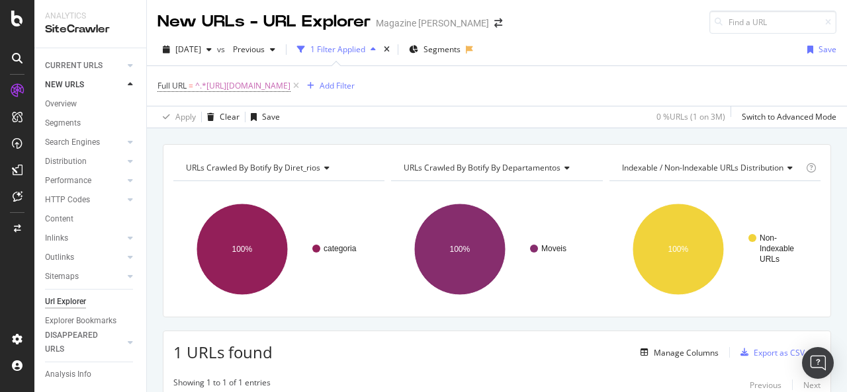
click at [550, 80] on div "Full URL = ^.*[URL][DOMAIN_NAME] Add Filter" at bounding box center [496, 86] width 679 height 40
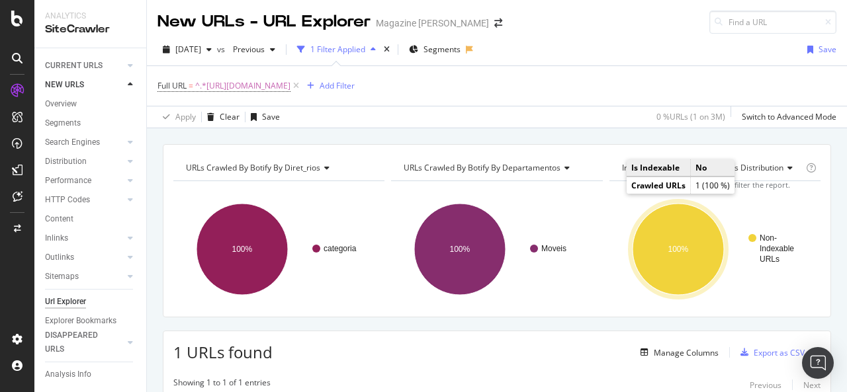
scroll to position [182, 0]
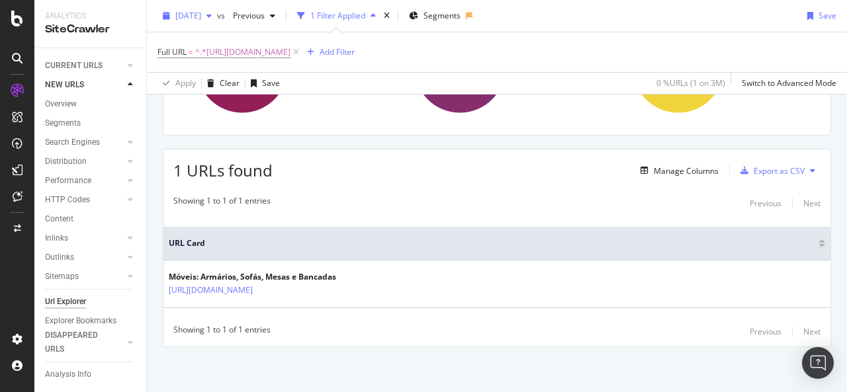
click at [217, 22] on div "[DATE]" at bounding box center [187, 16] width 60 height 20
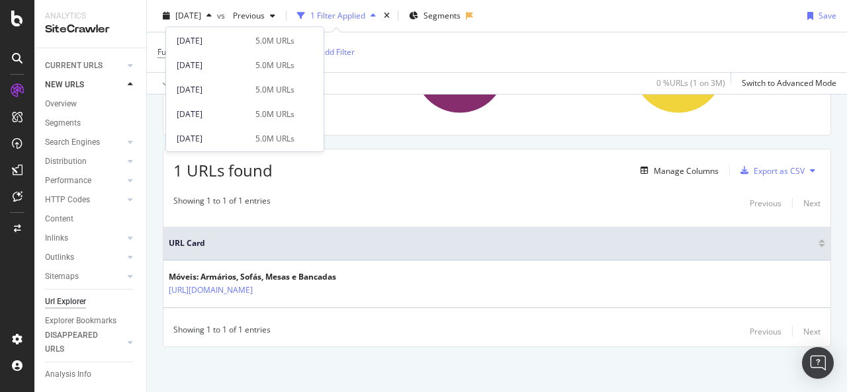
scroll to position [497, 0]
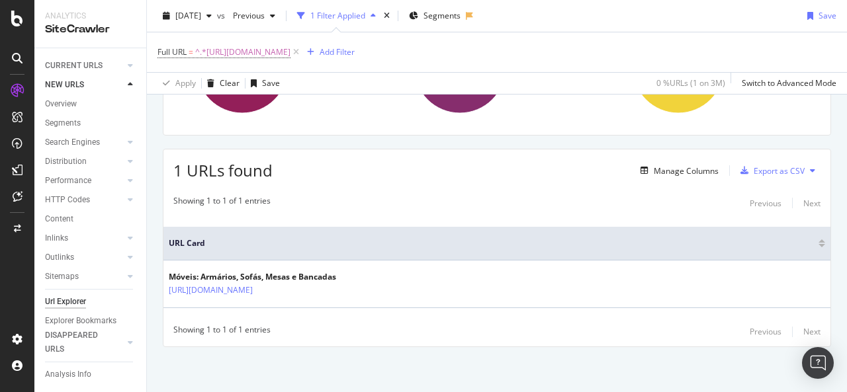
click at [523, 370] on div "URLs Crawled By Botify By diret_rios Chart (by Value) Table Expand Export as CS…" at bounding box center [497, 177] width 700 height 431
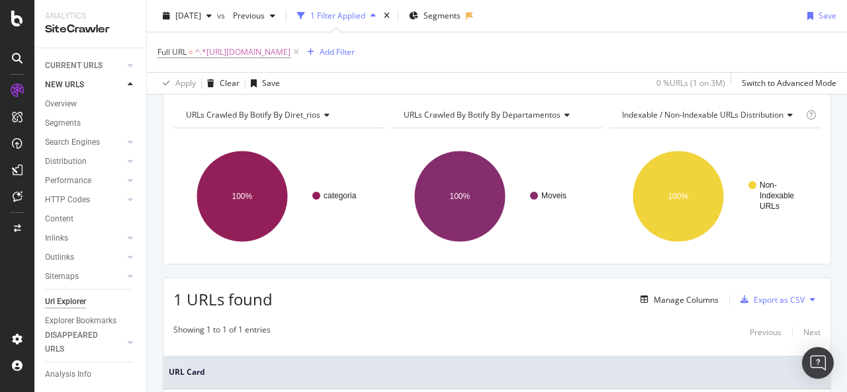
scroll to position [0, 0]
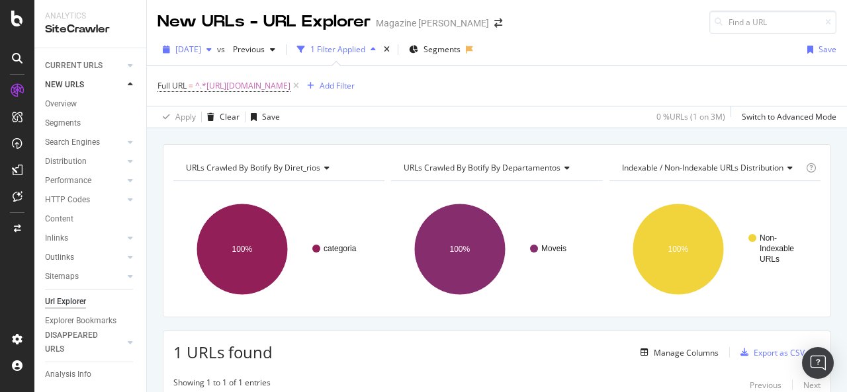
click at [201, 52] on span "[DATE]" at bounding box center [188, 49] width 26 height 11
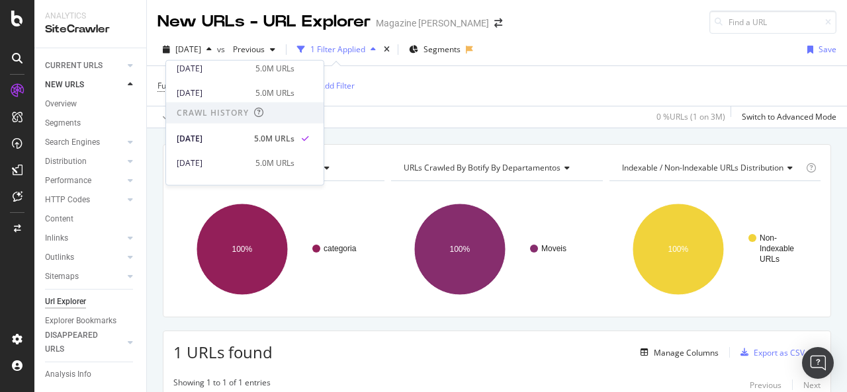
scroll to position [222, 0]
click at [213, 99] on div "[DATE]" at bounding box center [212, 95] width 71 height 12
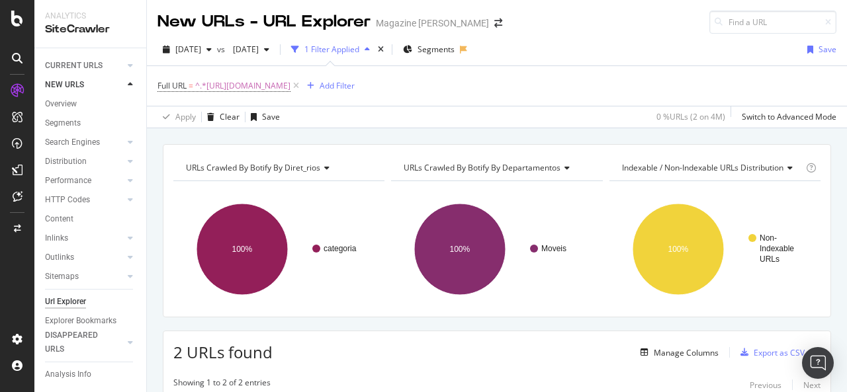
scroll to position [210, 0]
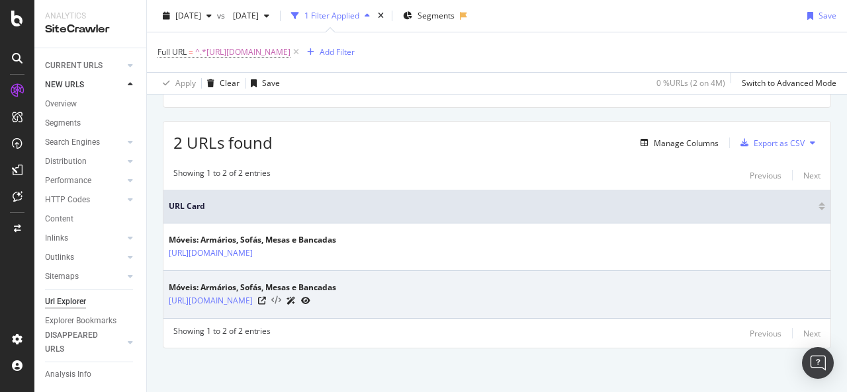
click at [281, 300] on icon at bounding box center [276, 300] width 10 height 9
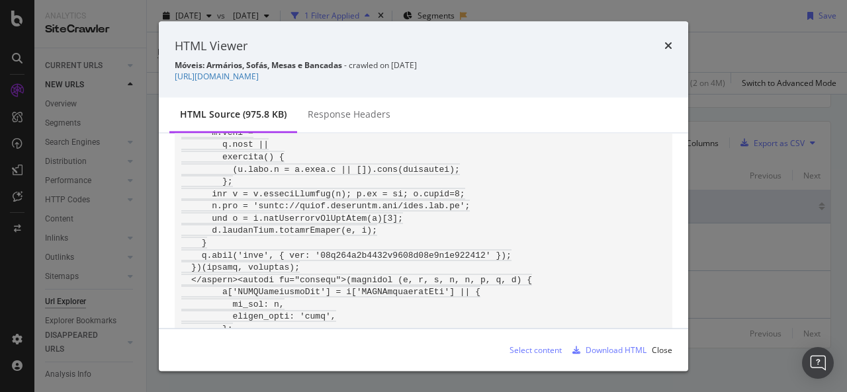
scroll to position [1300, 0]
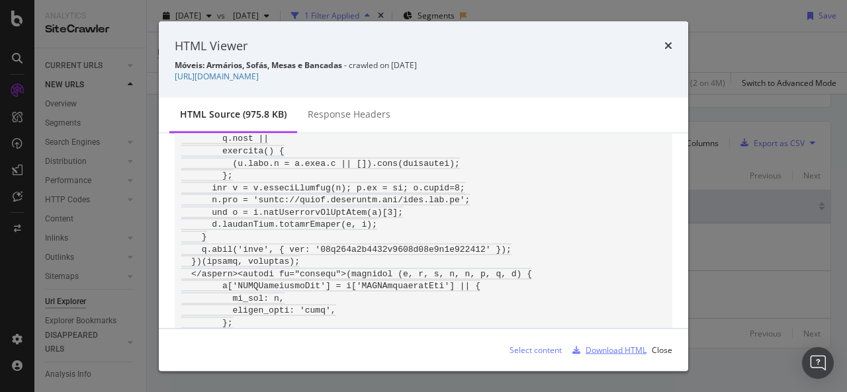
click at [617, 347] on div "Download HTML" at bounding box center [615, 349] width 61 height 11
click at [671, 48] on icon "times" at bounding box center [668, 45] width 8 height 11
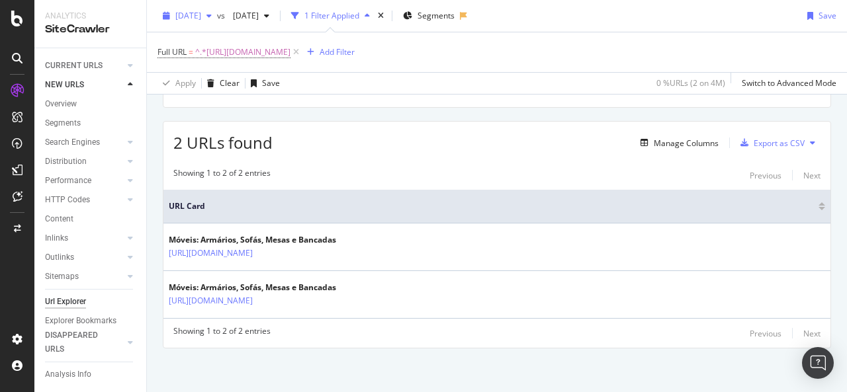
click at [201, 13] on span "[DATE]" at bounding box center [188, 15] width 26 height 11
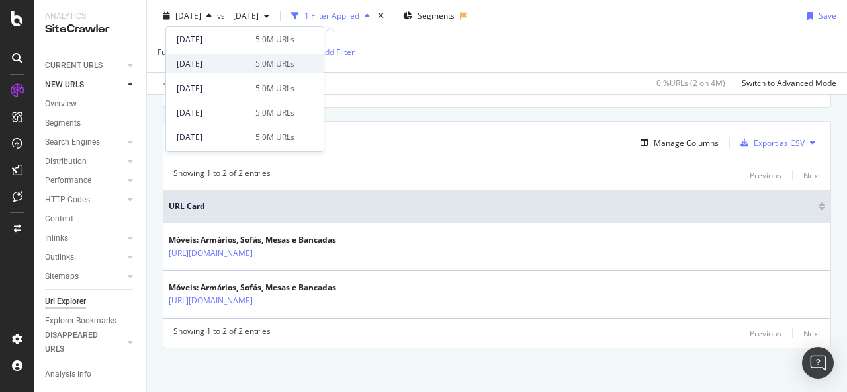
scroll to position [437, 0]
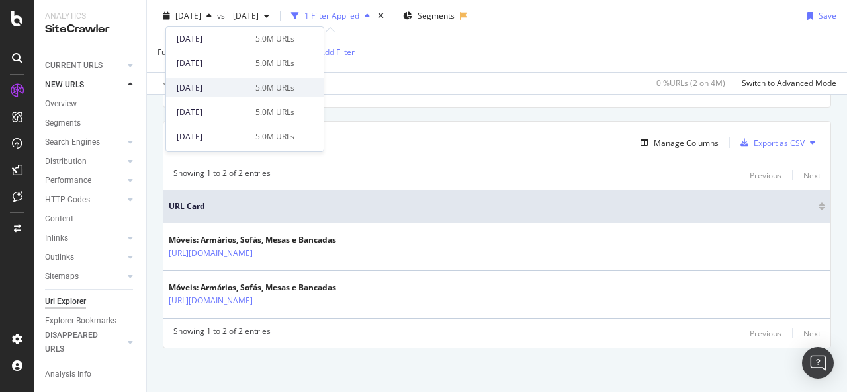
click at [221, 89] on div "[DATE]" at bounding box center [212, 88] width 71 height 12
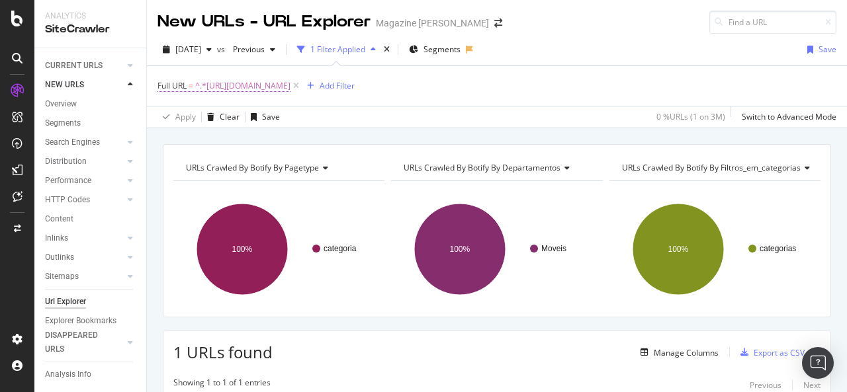
click at [290, 83] on span "^.*[URL][DOMAIN_NAME]" at bounding box center [242, 86] width 95 height 19
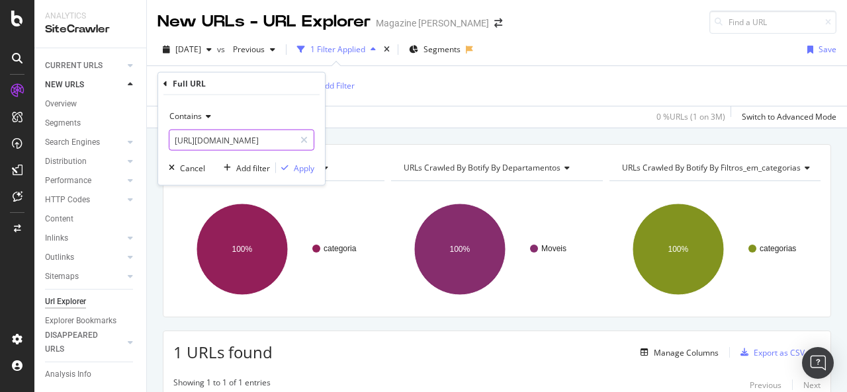
click at [228, 140] on input "[URL][DOMAIN_NAME]" at bounding box center [231, 140] width 125 height 21
paste input "celulares-e-smartphones/l/te"
type input "[URL][DOMAIN_NAME]"
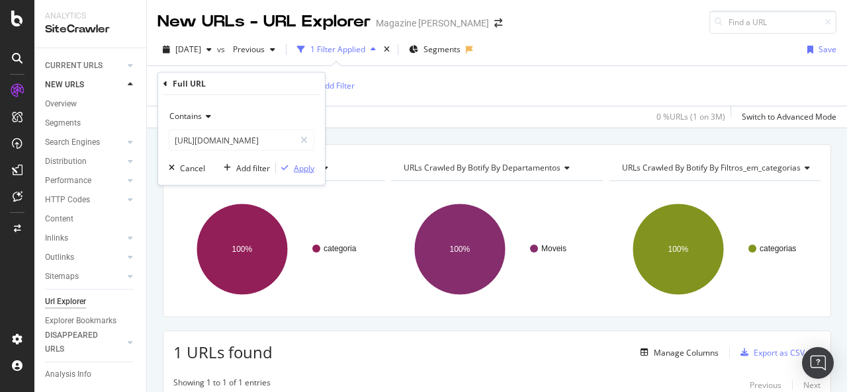
click at [303, 169] on div "Apply" at bounding box center [304, 167] width 21 height 11
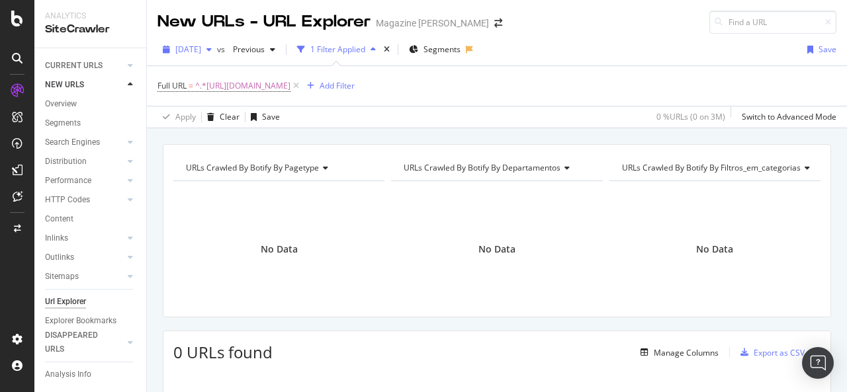
click at [217, 46] on div "button" at bounding box center [209, 50] width 16 height 8
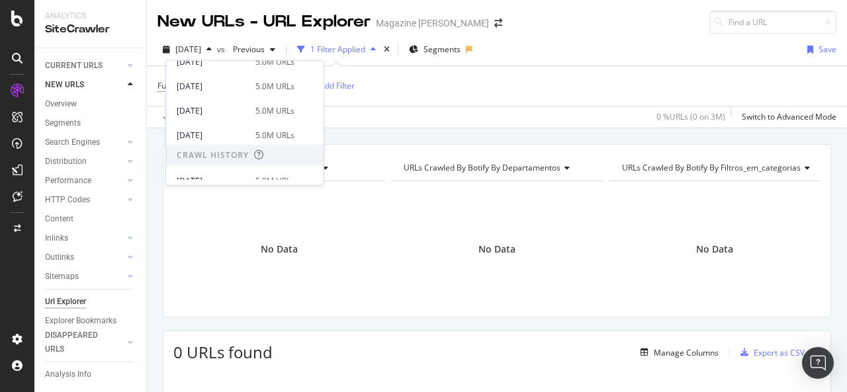
scroll to position [177, 0]
click at [222, 131] on div "[DATE] 5.0M URLs" at bounding box center [244, 139] width 157 height 19
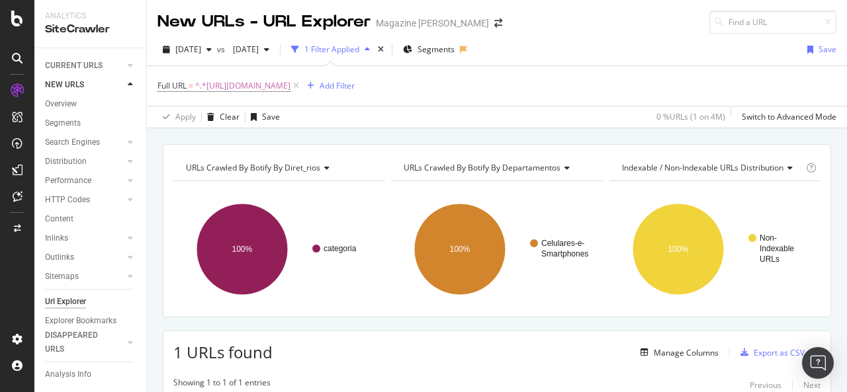
scroll to position [182, 0]
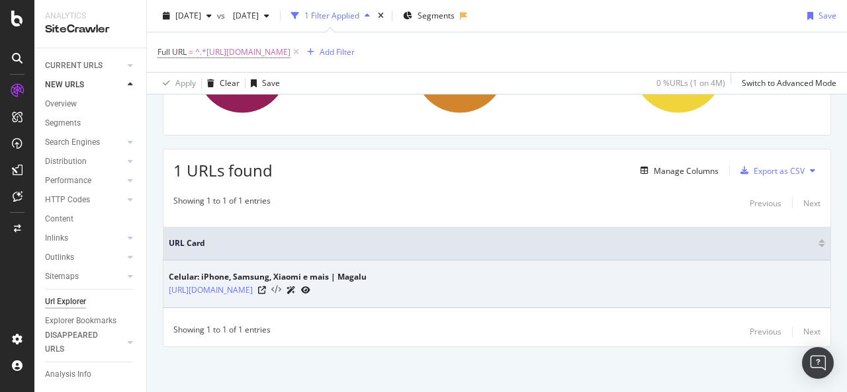
click at [281, 286] on icon at bounding box center [276, 290] width 10 height 9
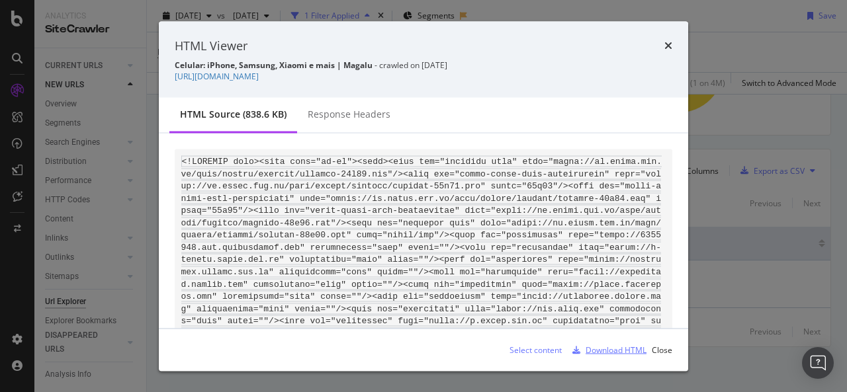
click at [634, 349] on div "Download HTML" at bounding box center [615, 349] width 61 height 11
click at [668, 48] on icon "times" at bounding box center [668, 45] width 8 height 11
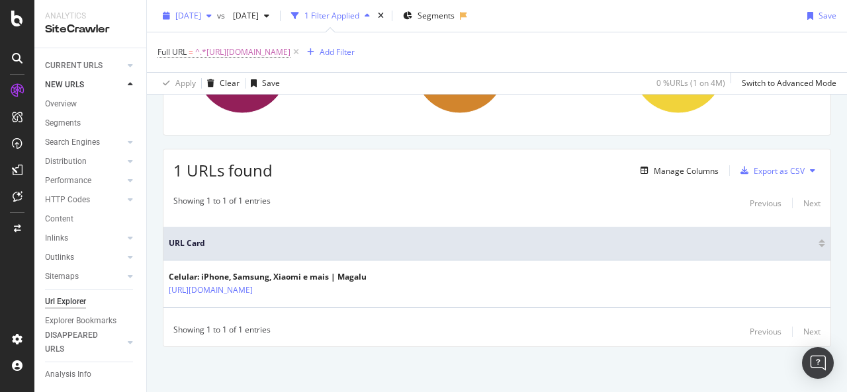
click at [201, 21] on span "[DATE]" at bounding box center [188, 15] width 26 height 11
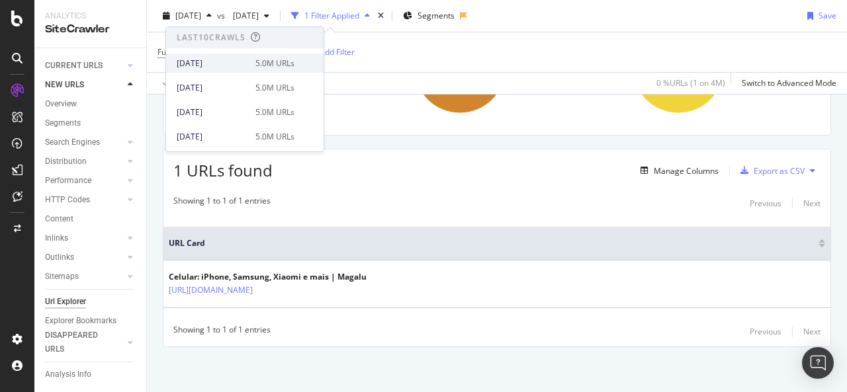
click at [197, 64] on div "[DATE]" at bounding box center [212, 64] width 71 height 12
